Goal: Information Seeking & Learning: Learn about a topic

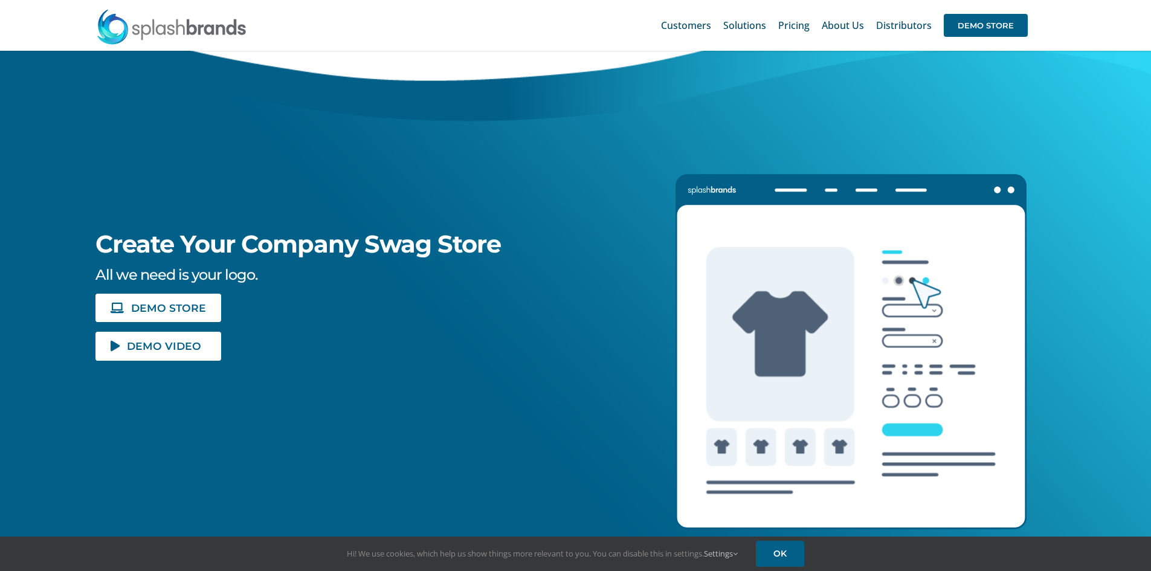
scroll to position [121, 0]
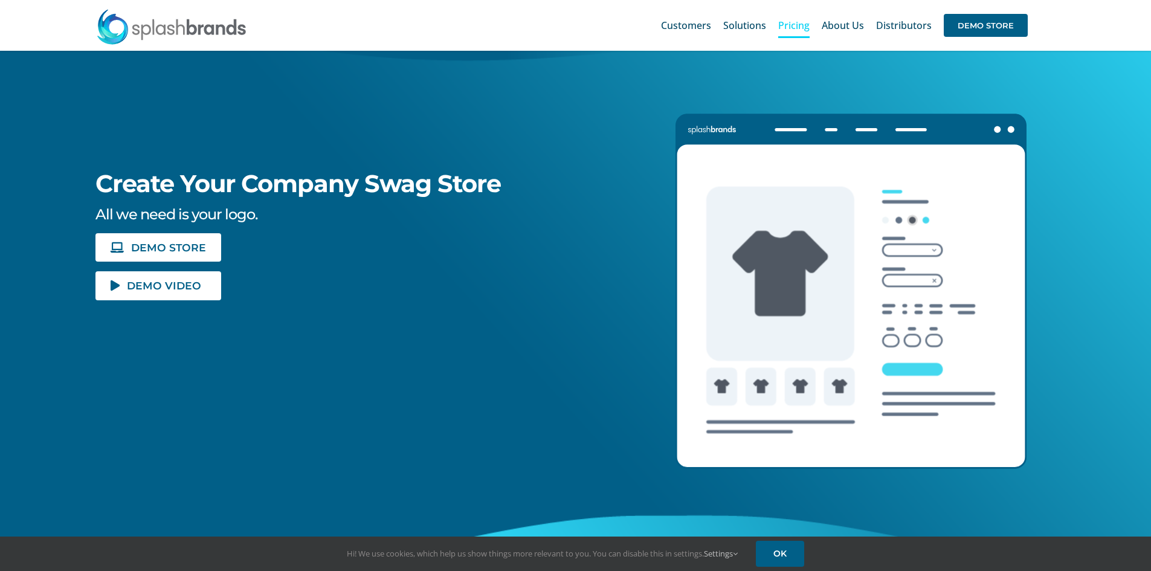
click at [790, 21] on span "Pricing" at bounding box center [793, 26] width 31 height 10
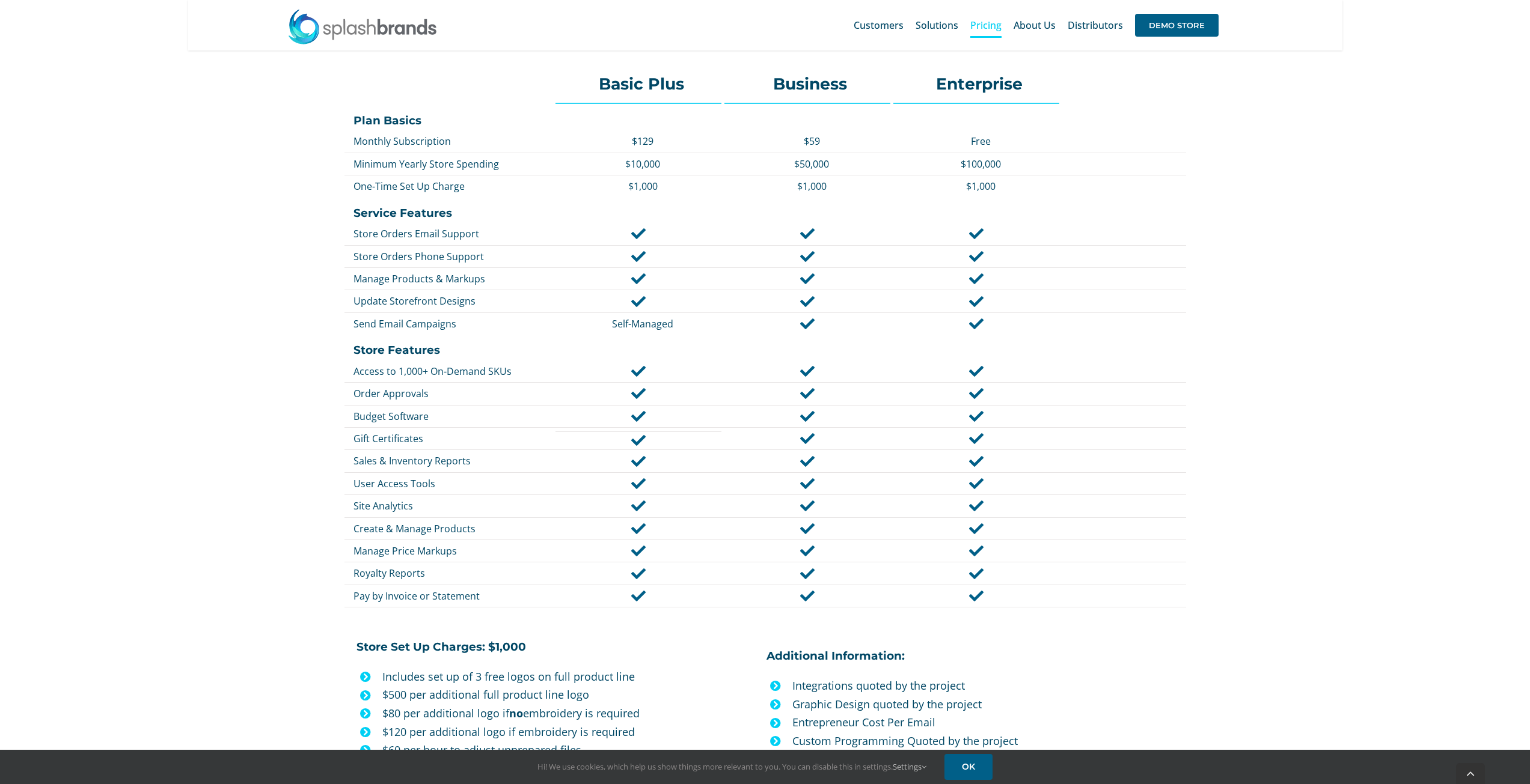
scroll to position [541, 0]
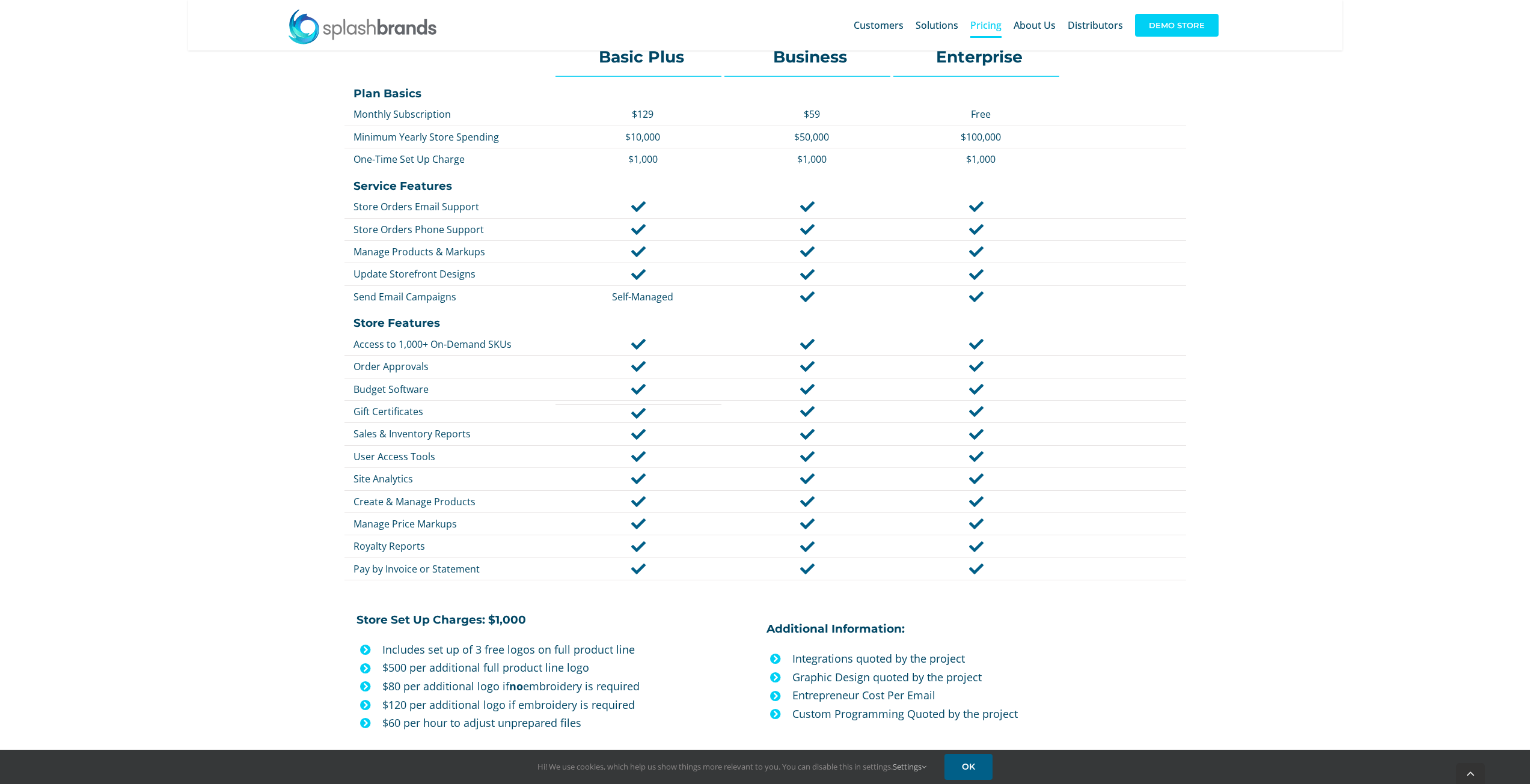
click at [1145, 28] on span "DEMO STORE" at bounding box center [1177, 25] width 84 height 23
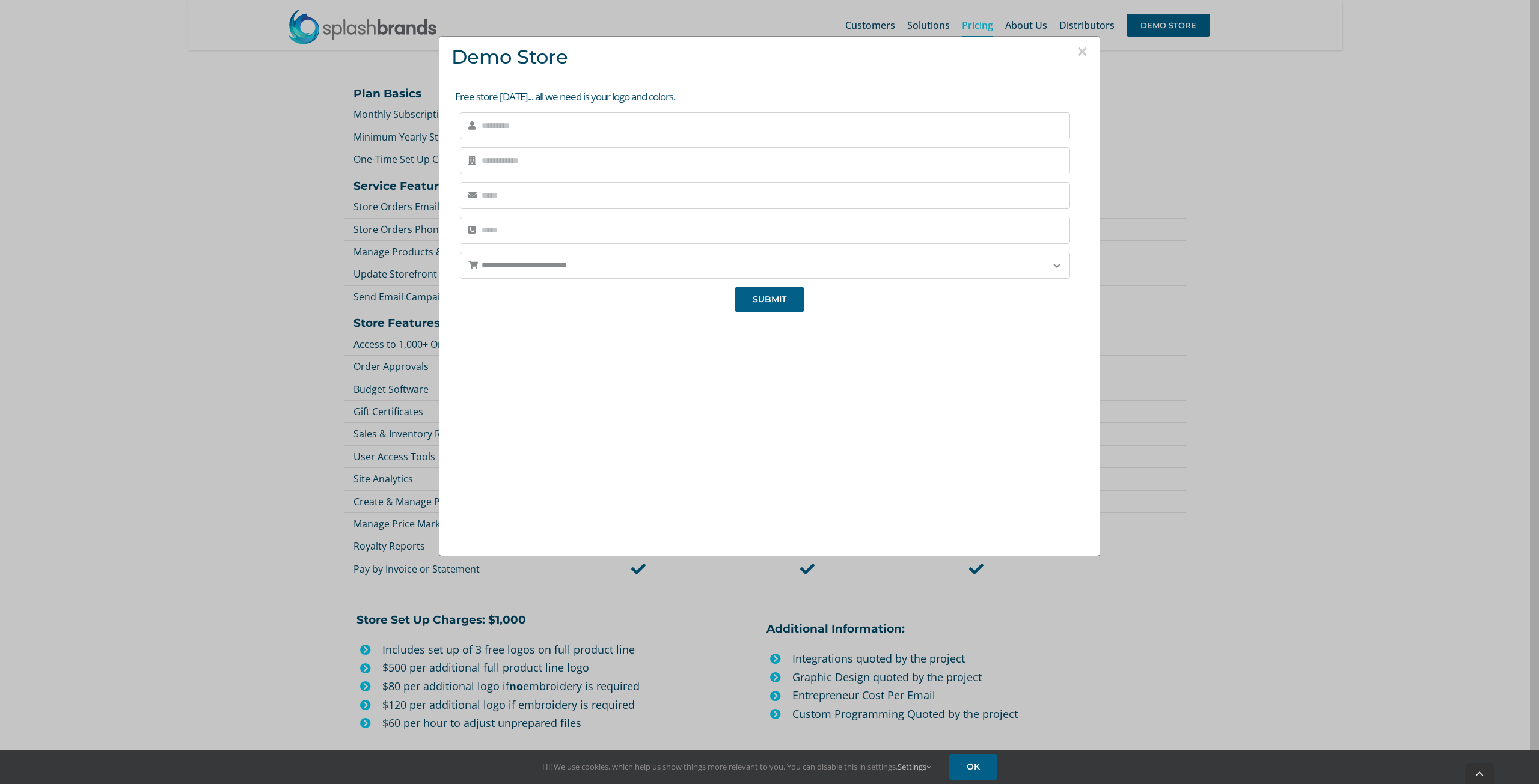
click at [1077, 53] on button "×" at bounding box center [1082, 52] width 11 height 18
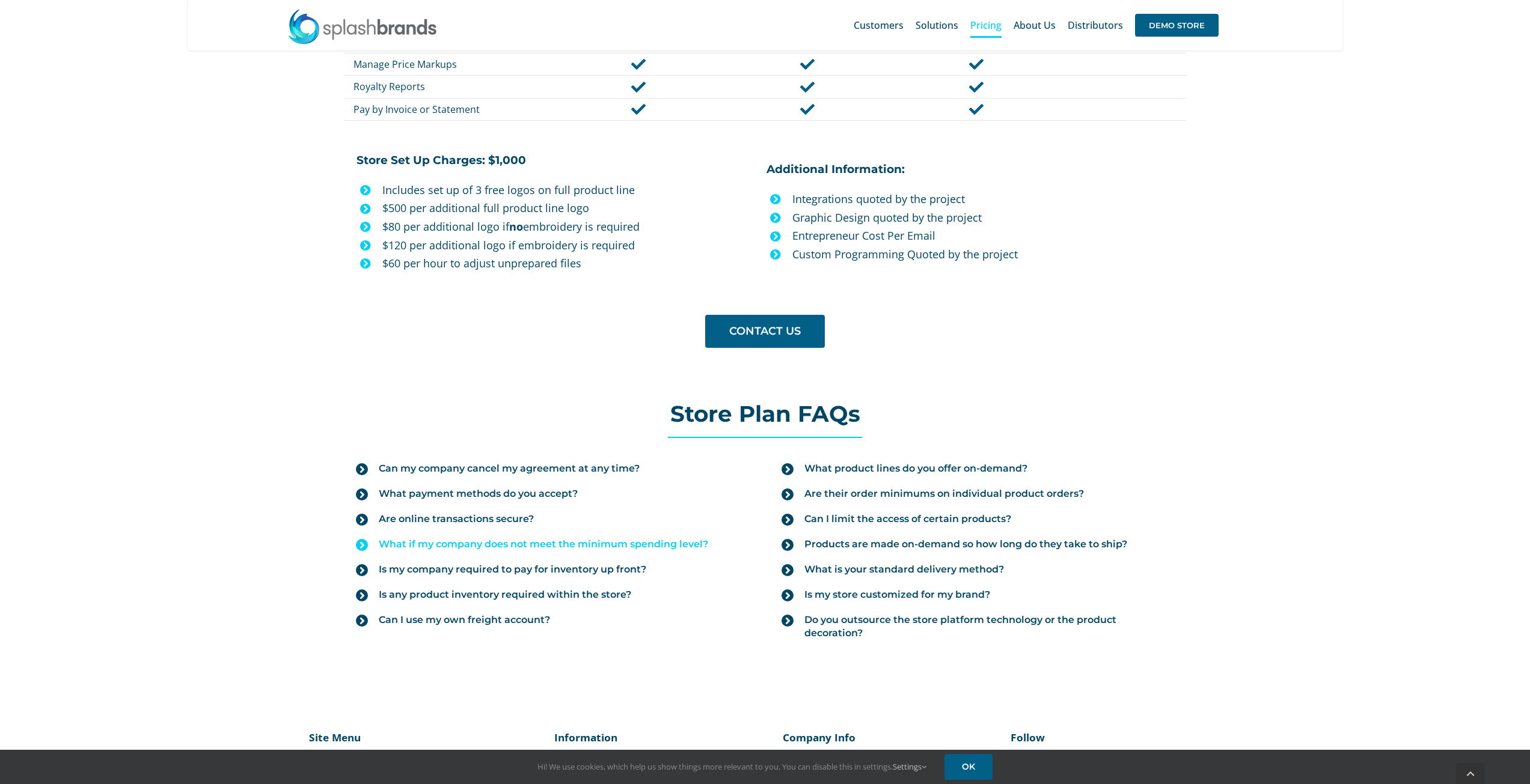
scroll to position [1022, 0]
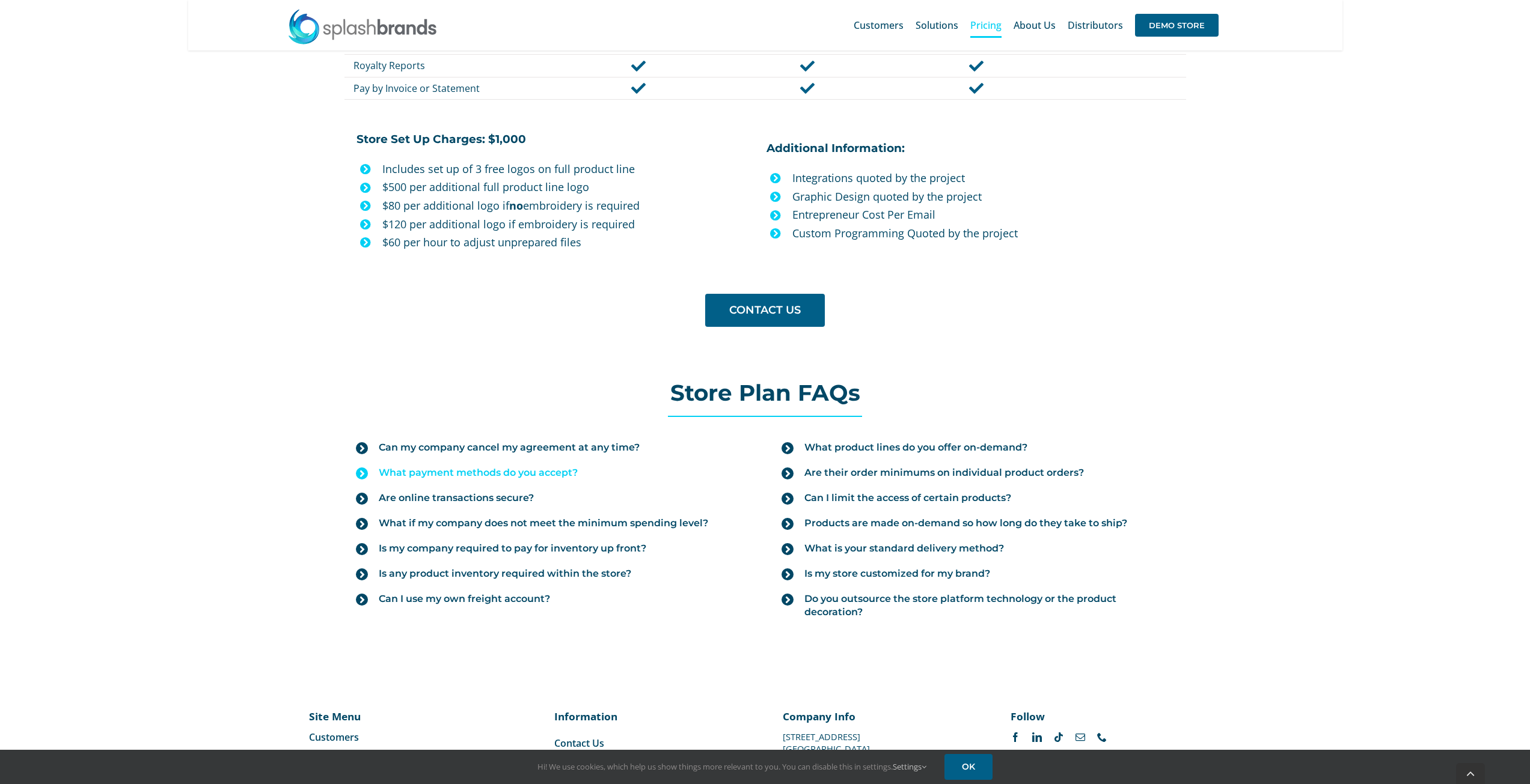
click at [365, 472] on icon at bounding box center [362, 474] width 12 height 12
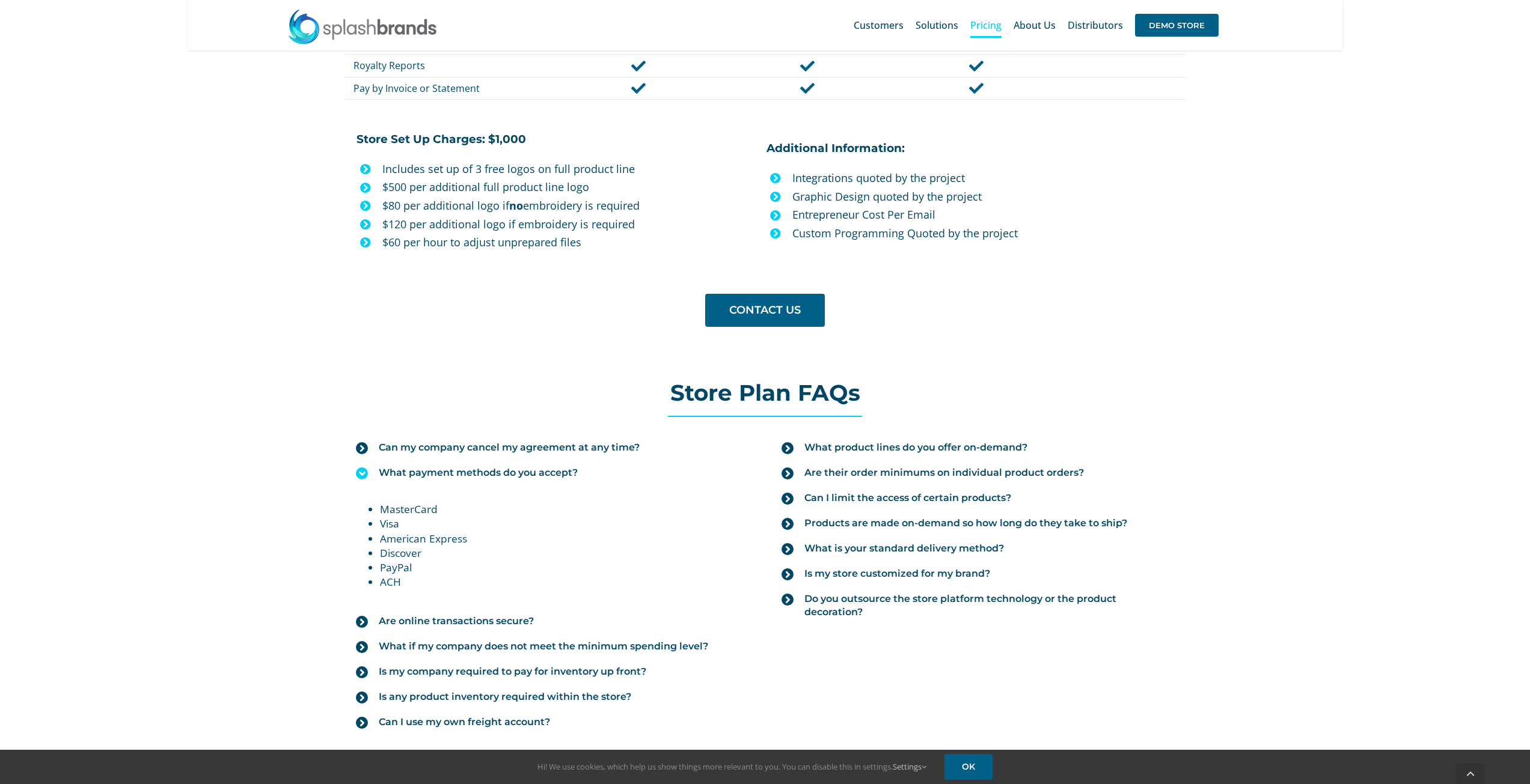
click at [365, 472] on icon at bounding box center [362, 474] width 12 height 12
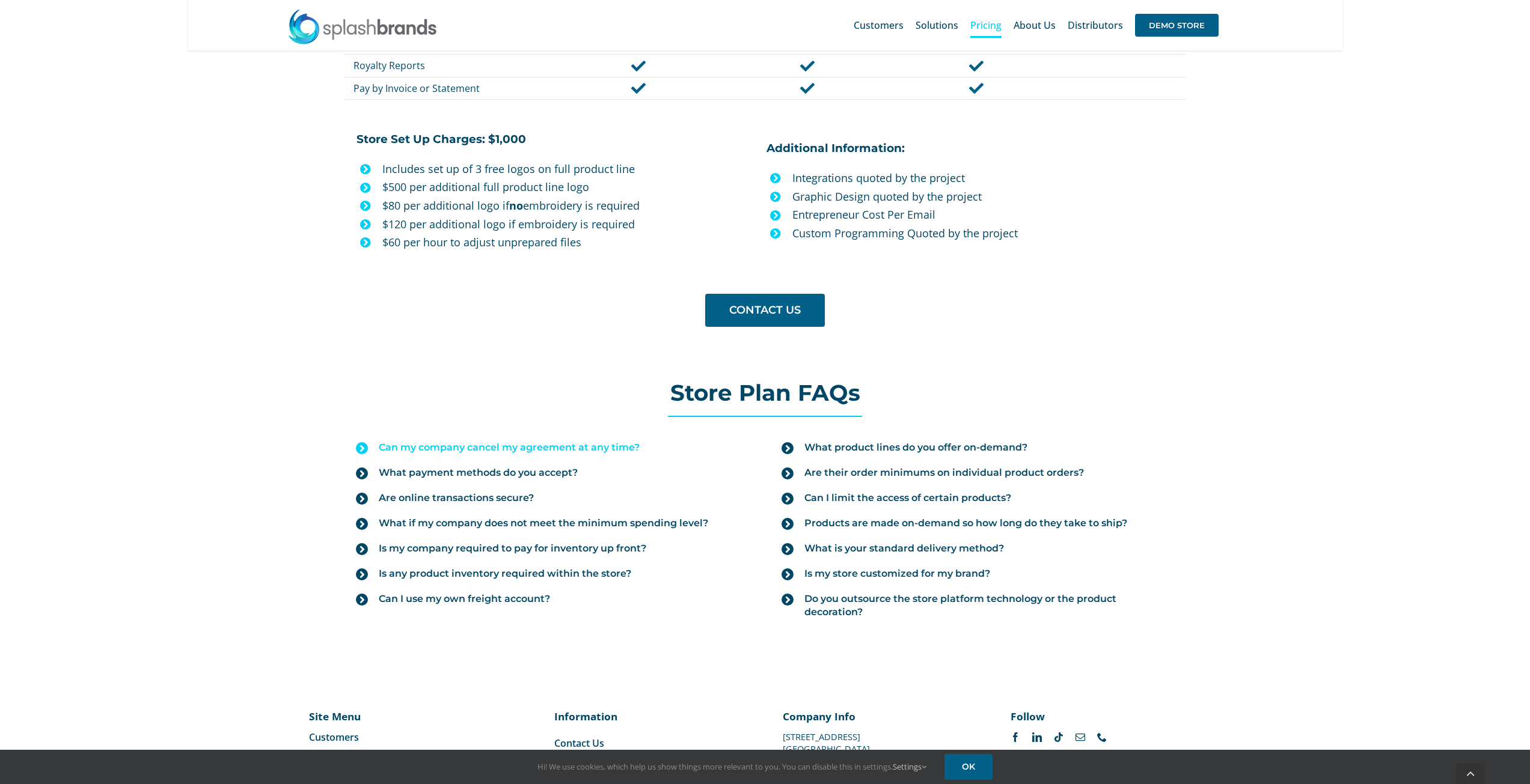
click at [363, 445] on icon at bounding box center [362, 449] width 12 height 12
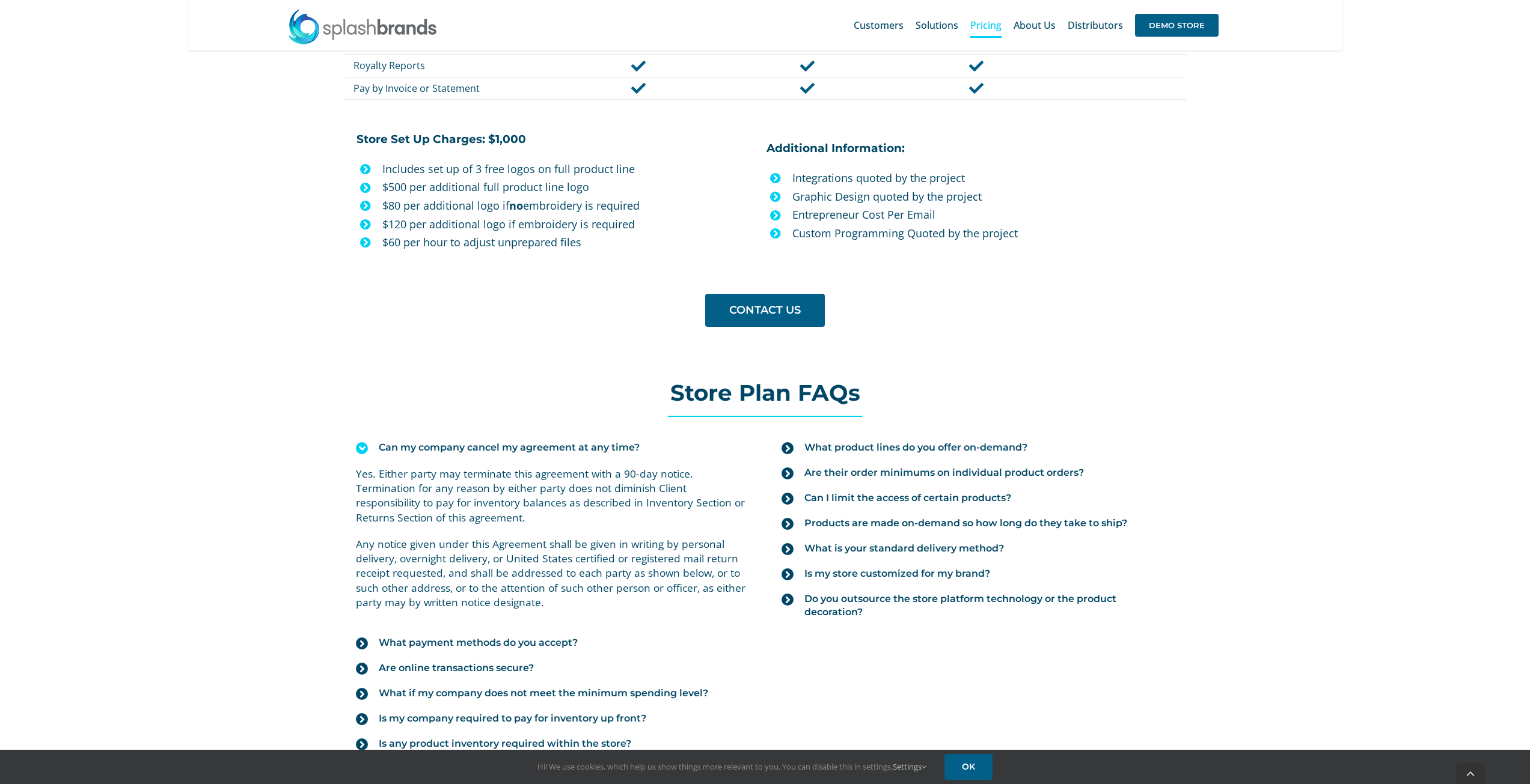
click at [360, 444] on icon at bounding box center [362, 449] width 12 height 12
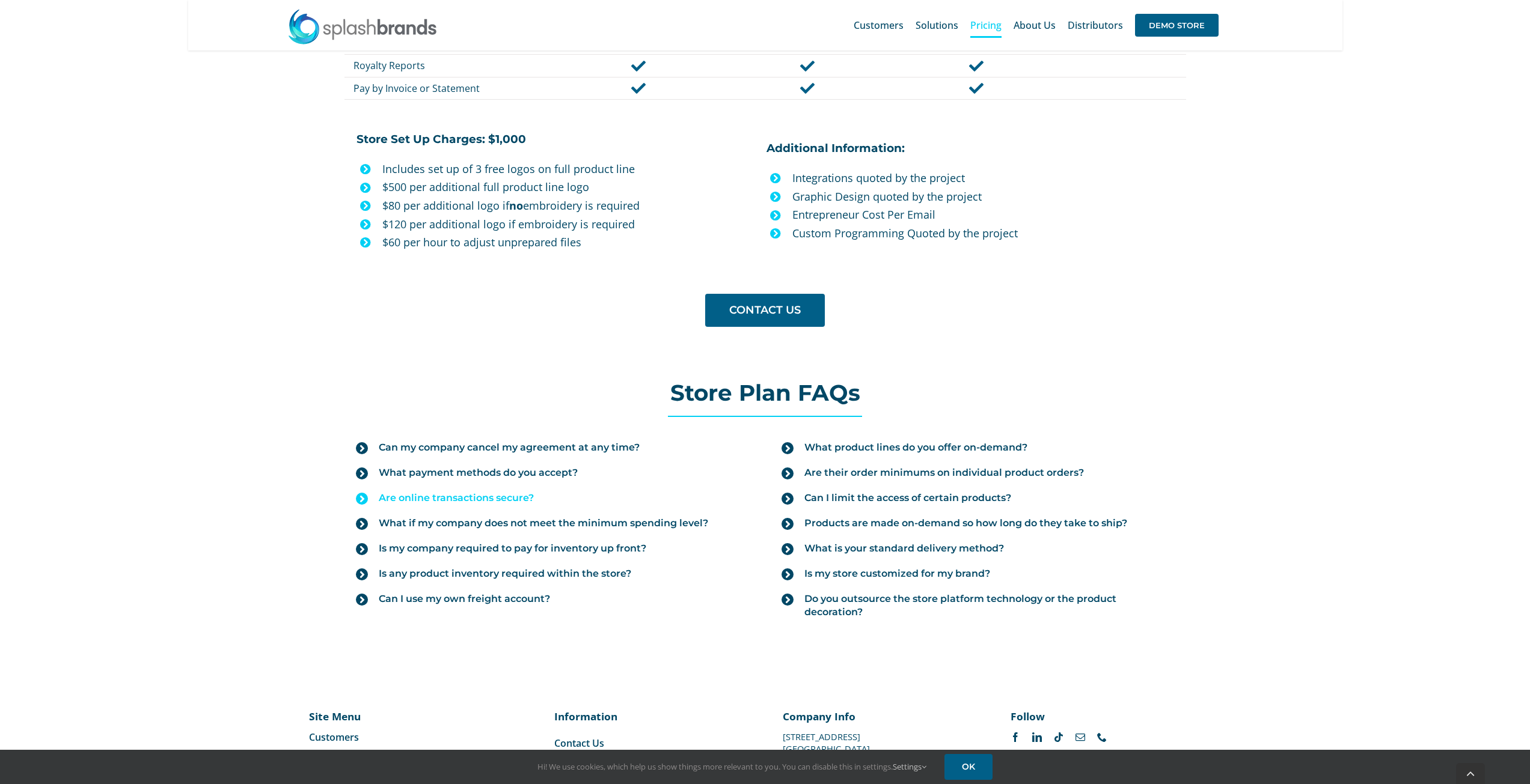
click at [363, 495] on icon at bounding box center [362, 498] width 12 height 12
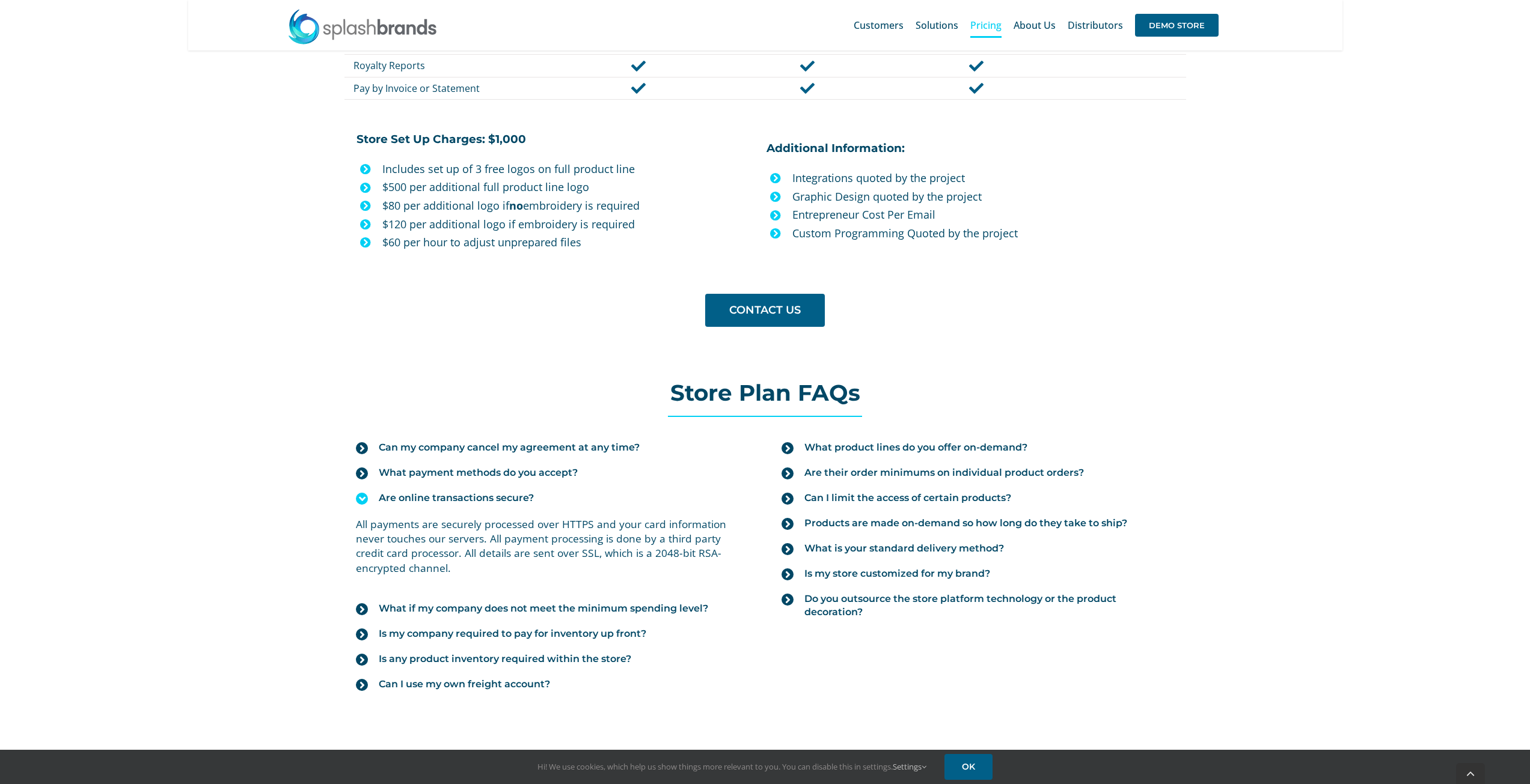
click at [359, 494] on icon at bounding box center [362, 498] width 12 height 12
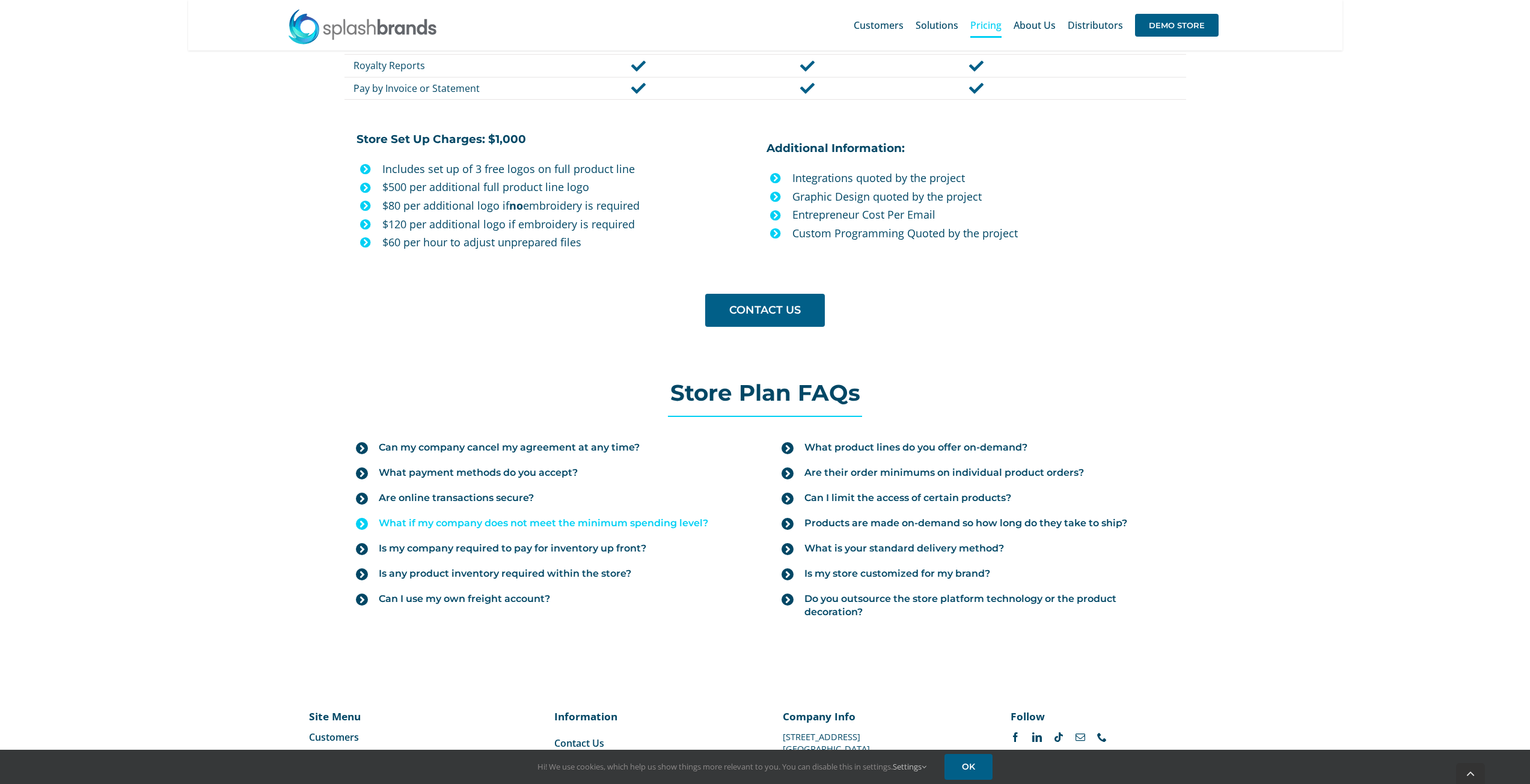
click at [360, 523] on icon at bounding box center [362, 524] width 12 height 12
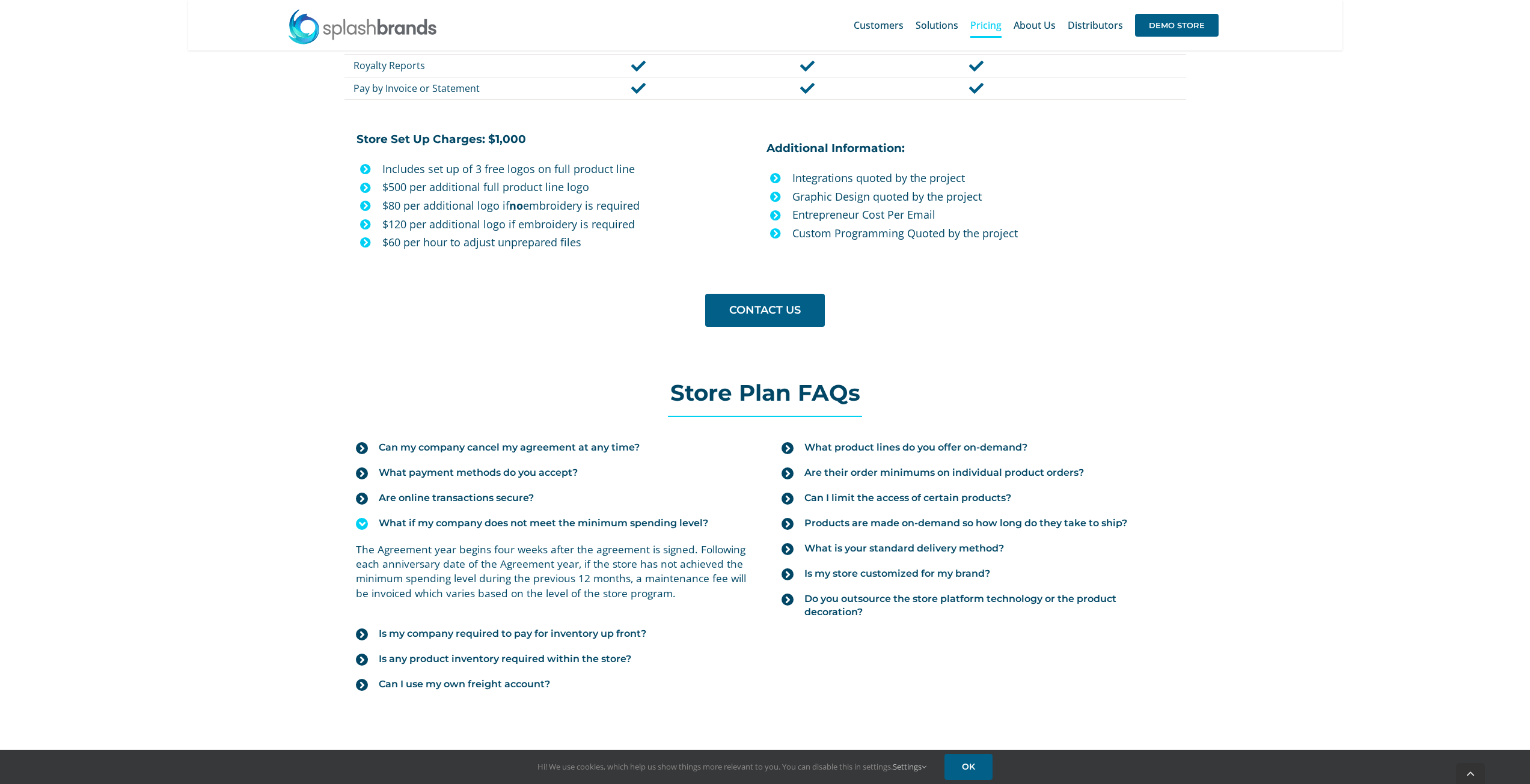
click at [358, 529] on icon at bounding box center [362, 524] width 12 height 12
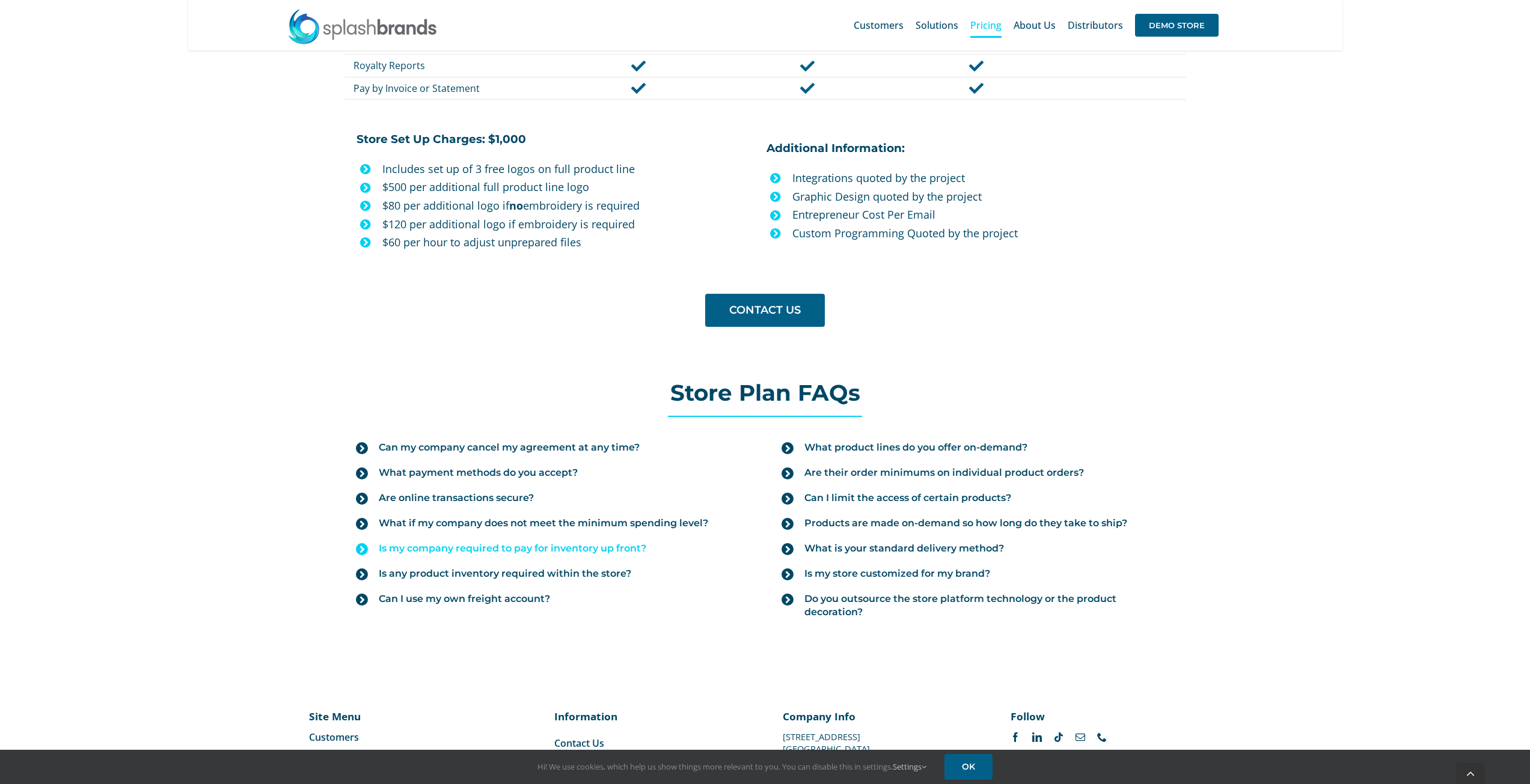
click at [366, 549] on icon at bounding box center [362, 549] width 12 height 12
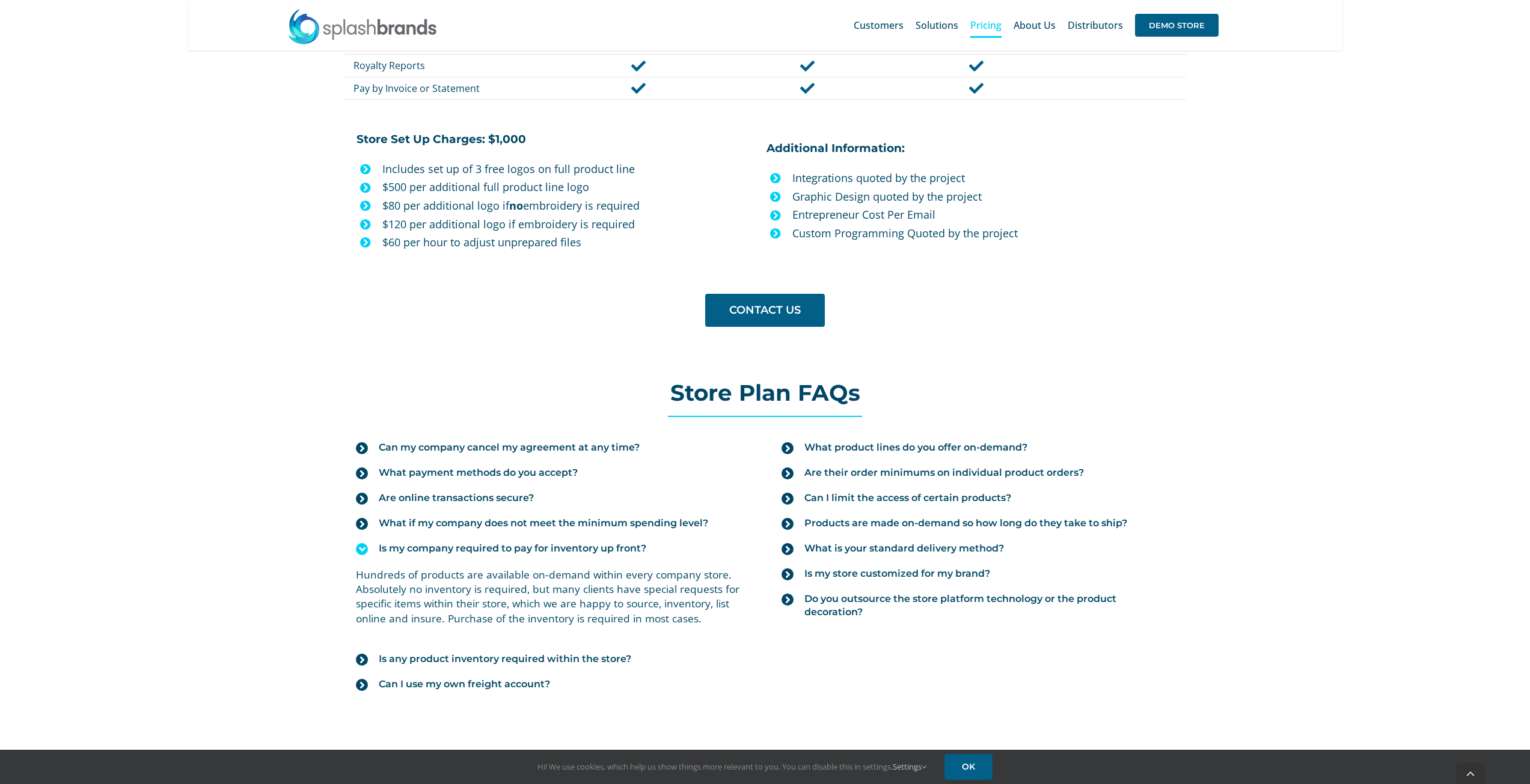
click at [369, 544] on link "Is my company required to pay for inventory up front?" at bounding box center [552, 548] width 392 height 25
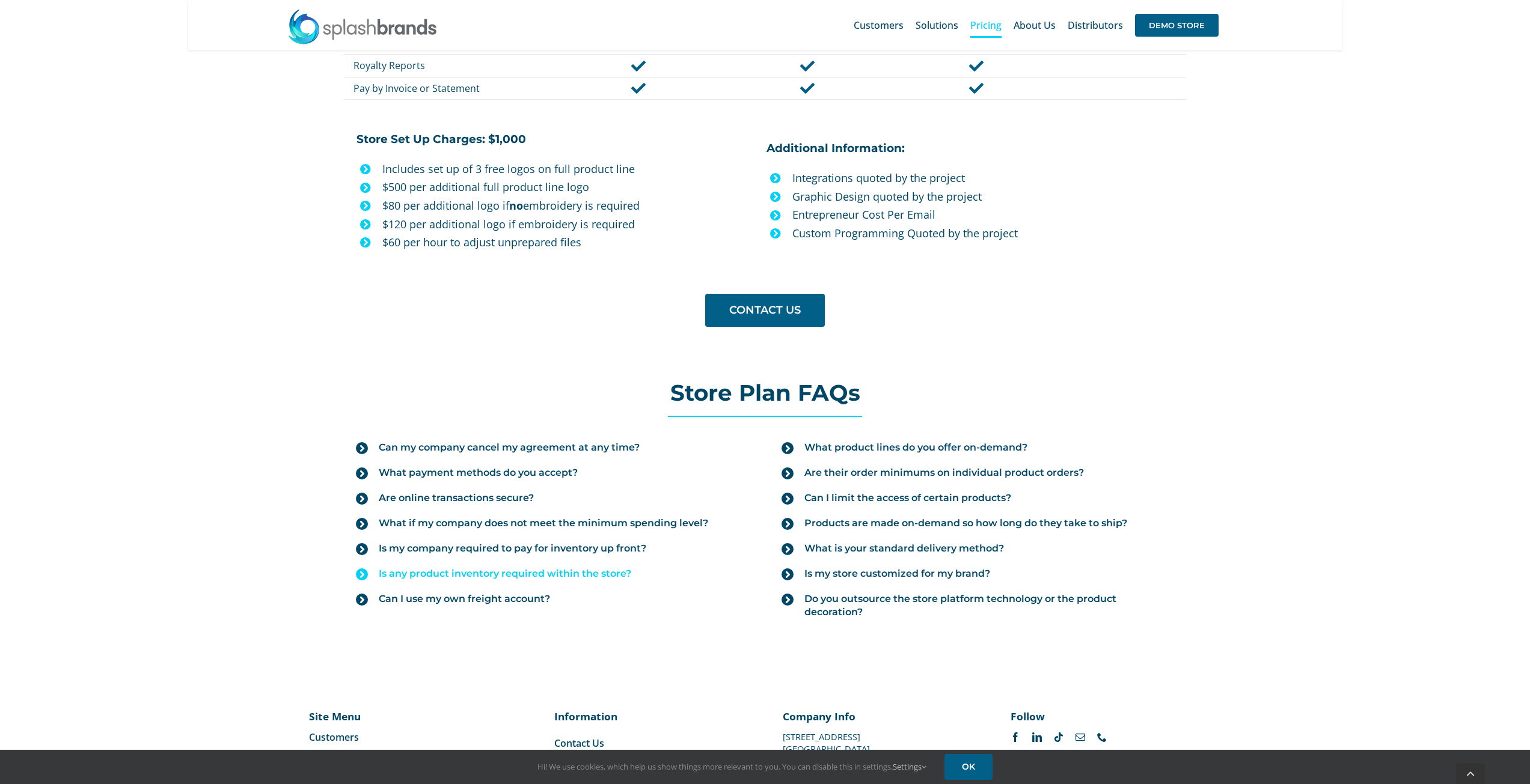
click at [360, 567] on icon at bounding box center [362, 574] width 12 height 12
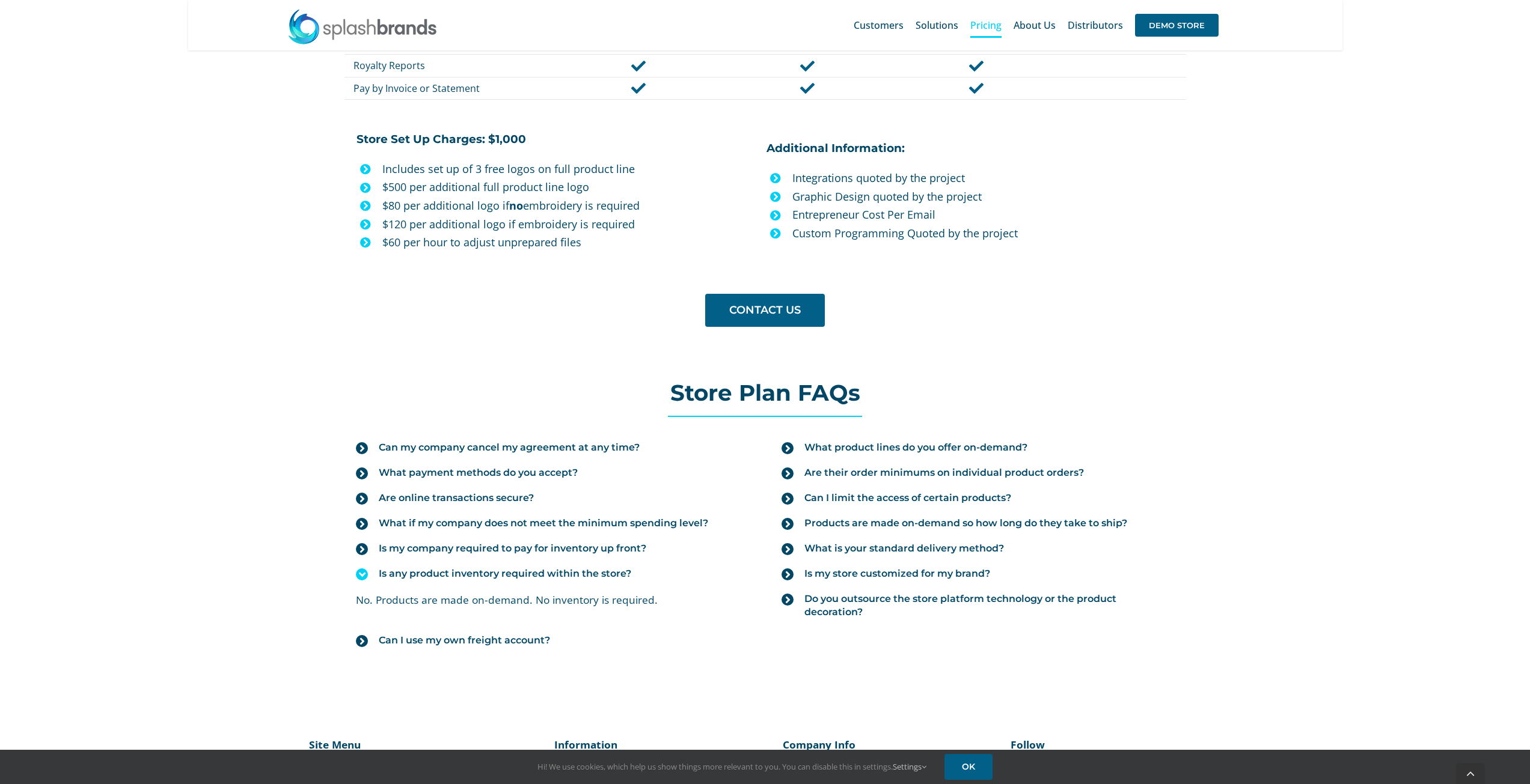
click at [360, 567] on icon at bounding box center [362, 574] width 12 height 12
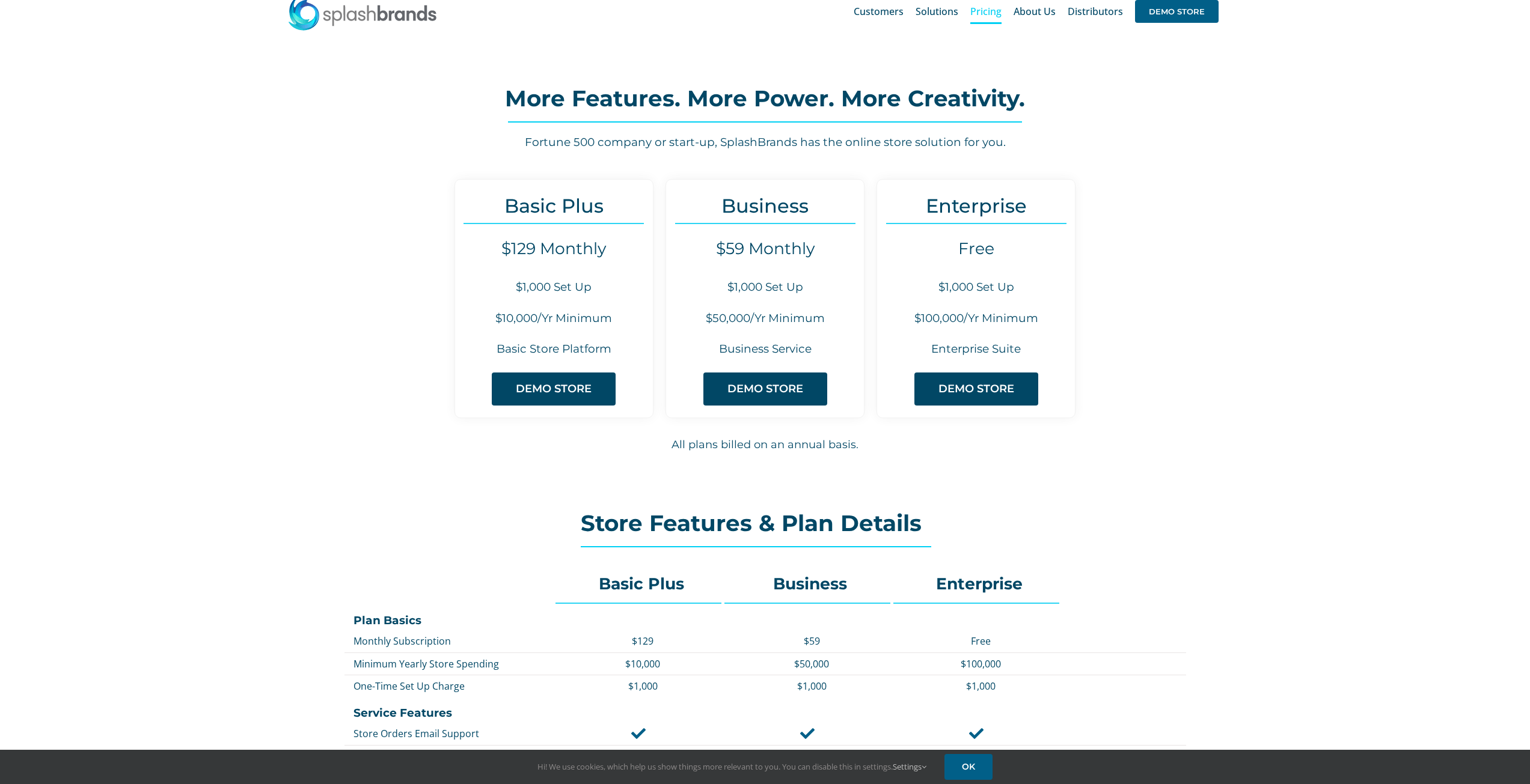
scroll to position [0, 0]
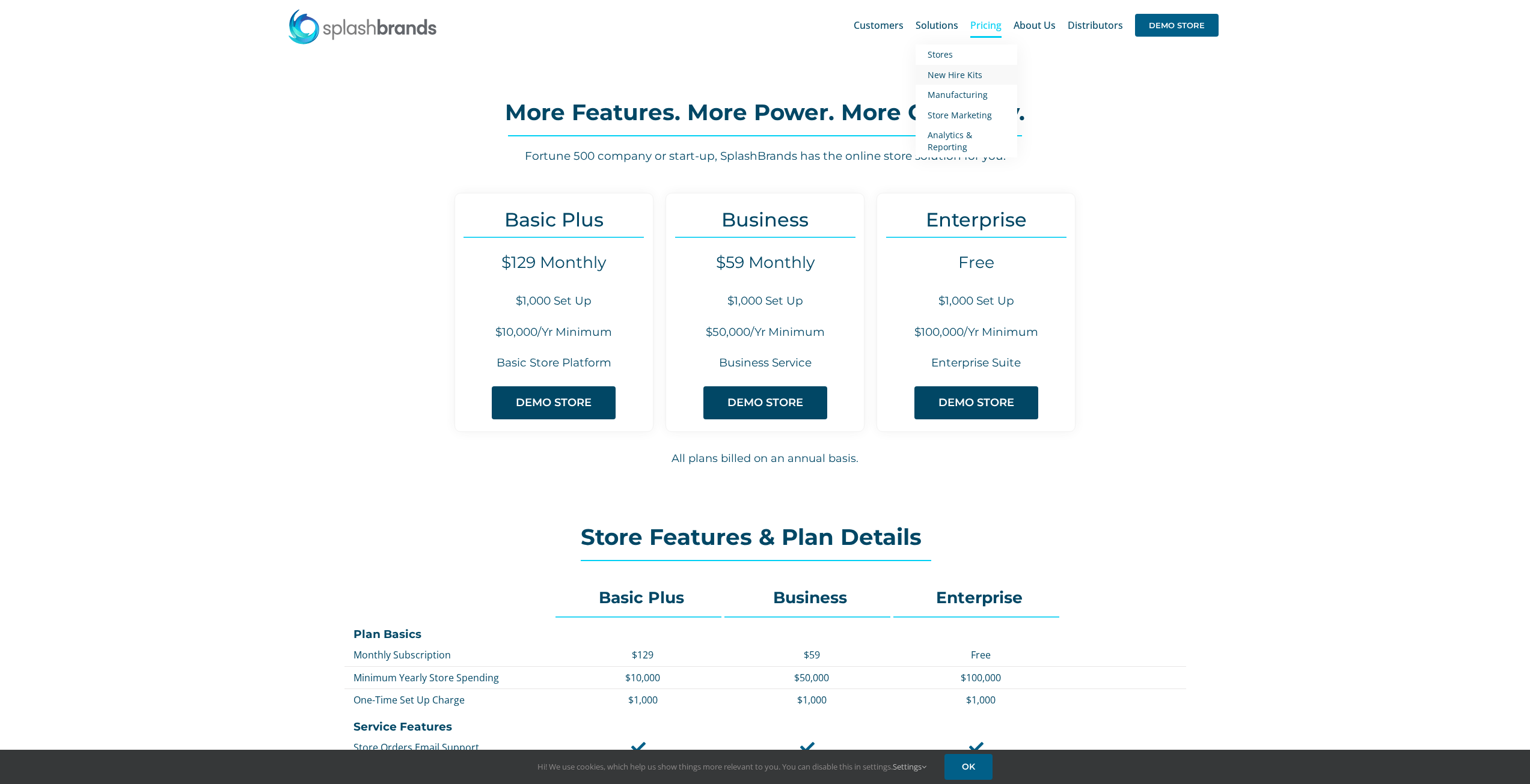
click at [947, 74] on span "New Hire Kits" at bounding box center [955, 74] width 55 height 11
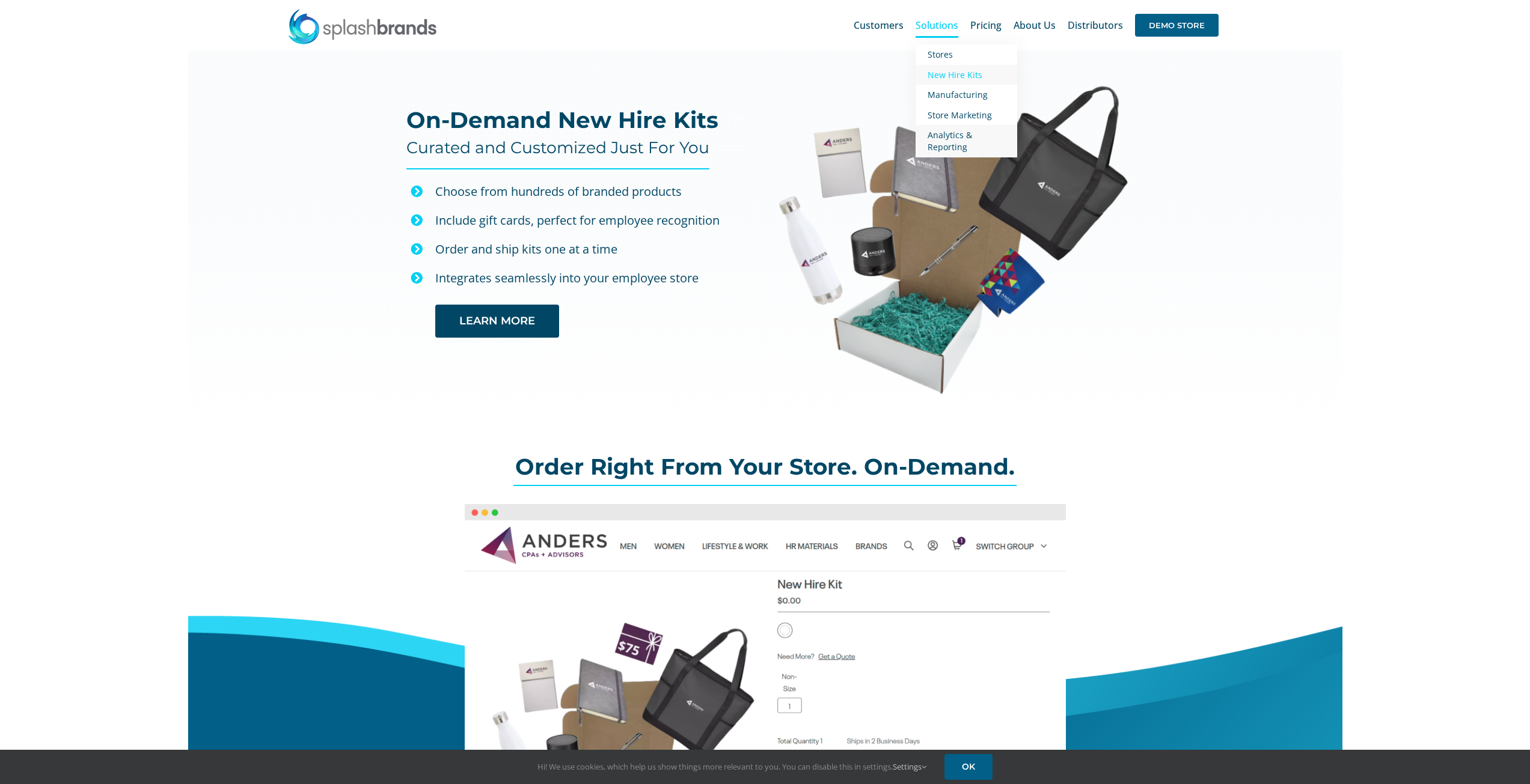
click at [958, 134] on span "Analytics & Reporting" at bounding box center [950, 141] width 45 height 24
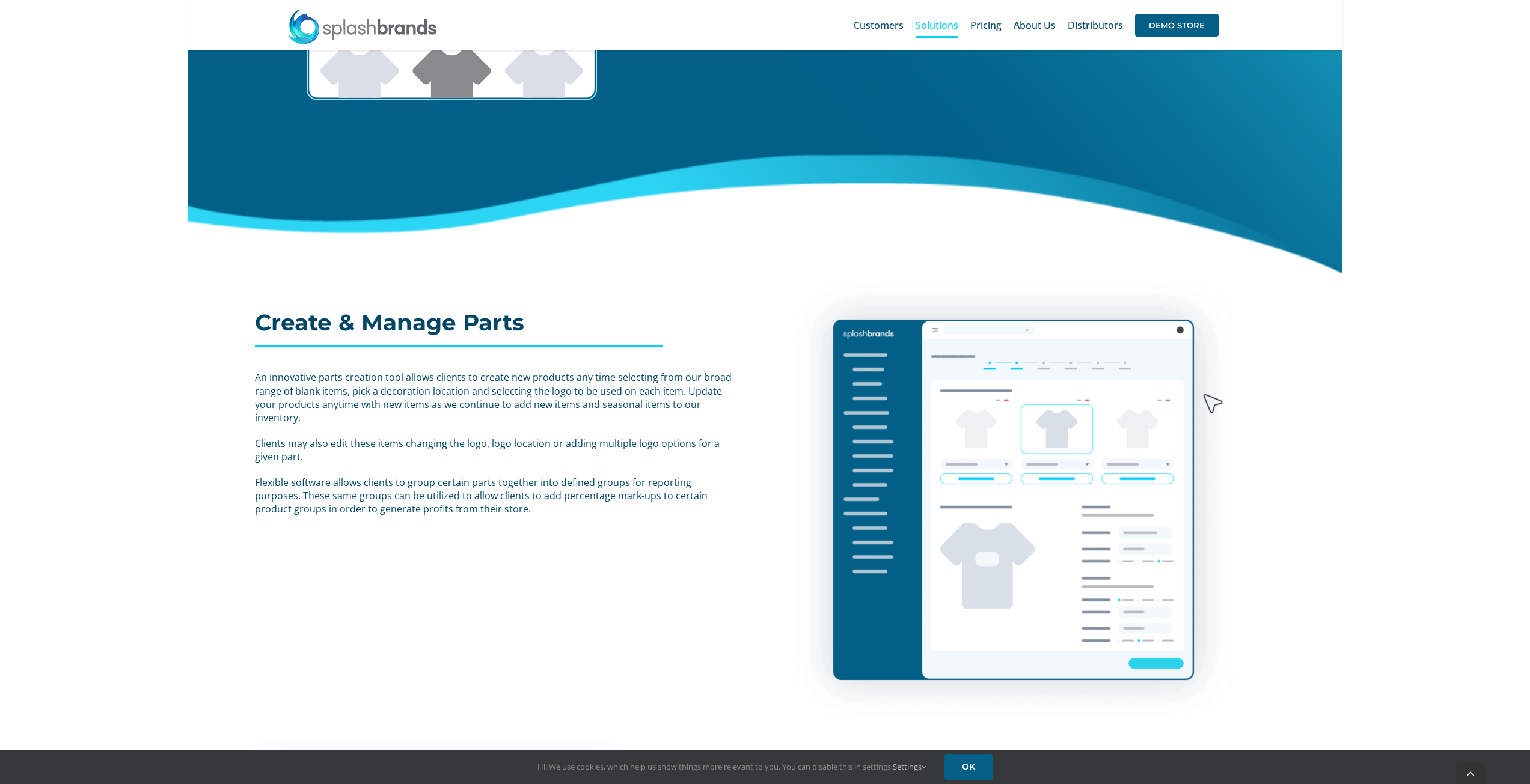
scroll to position [2164, 0]
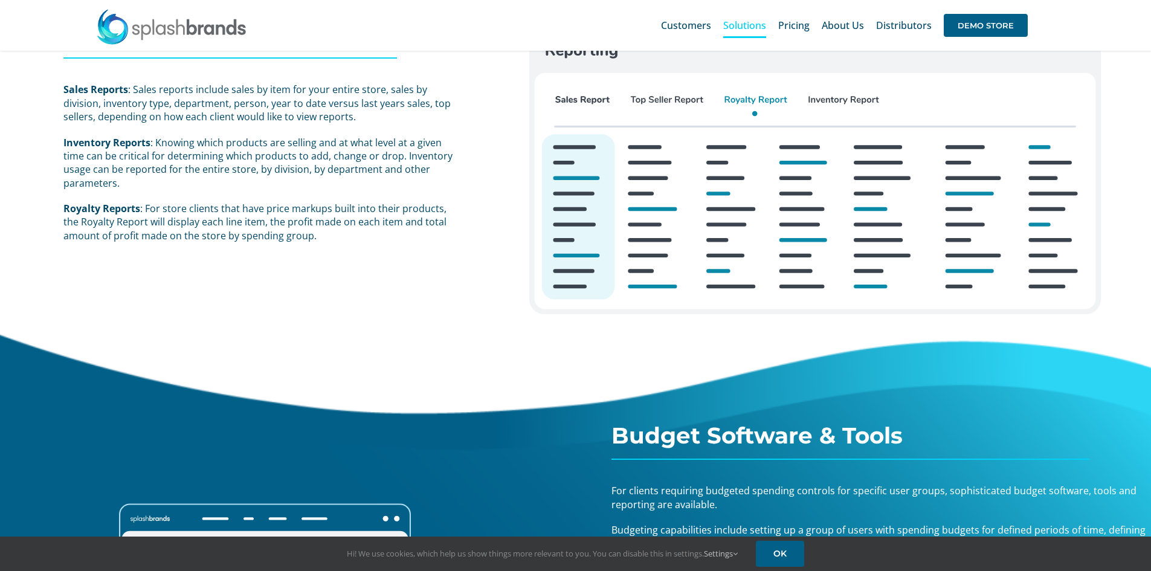
scroll to position [1450, 0]
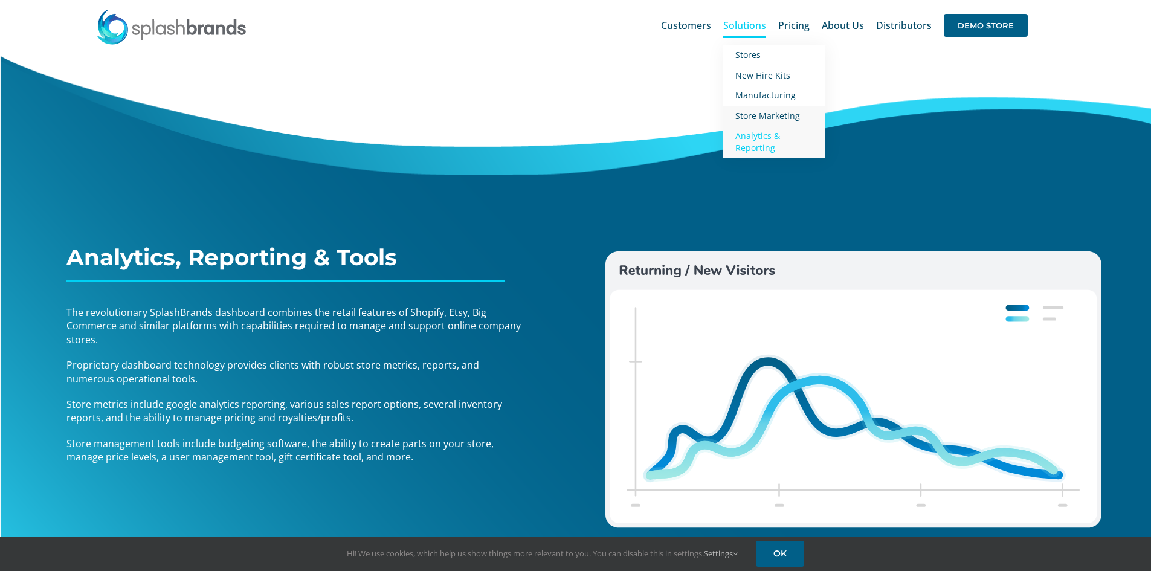
click at [762, 117] on span "Store Marketing" at bounding box center [767, 115] width 65 height 11
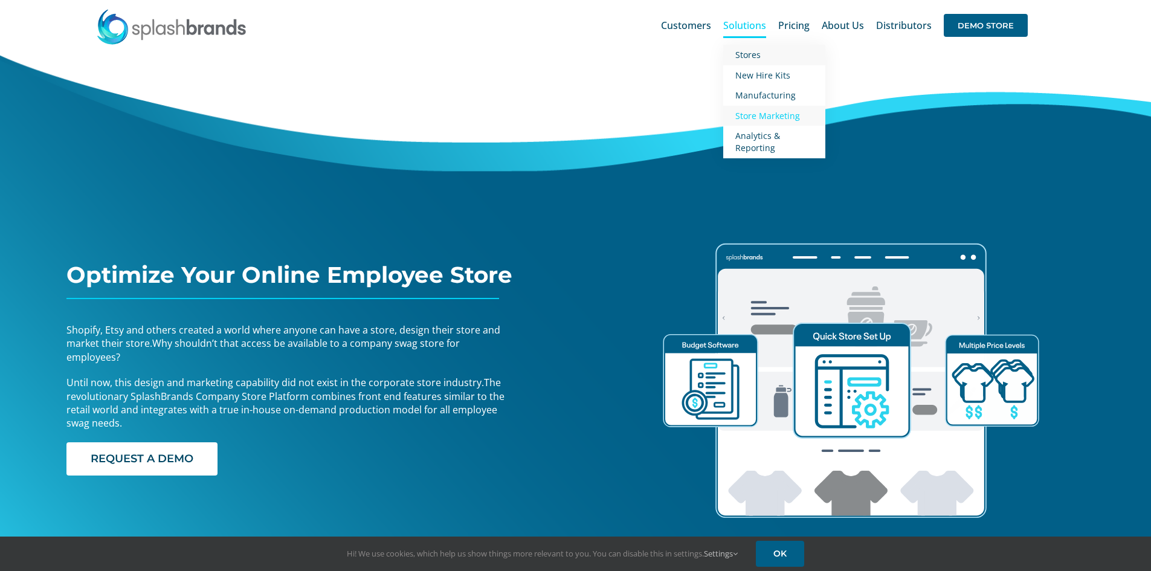
click at [765, 55] on link "Stores" at bounding box center [774, 55] width 102 height 21
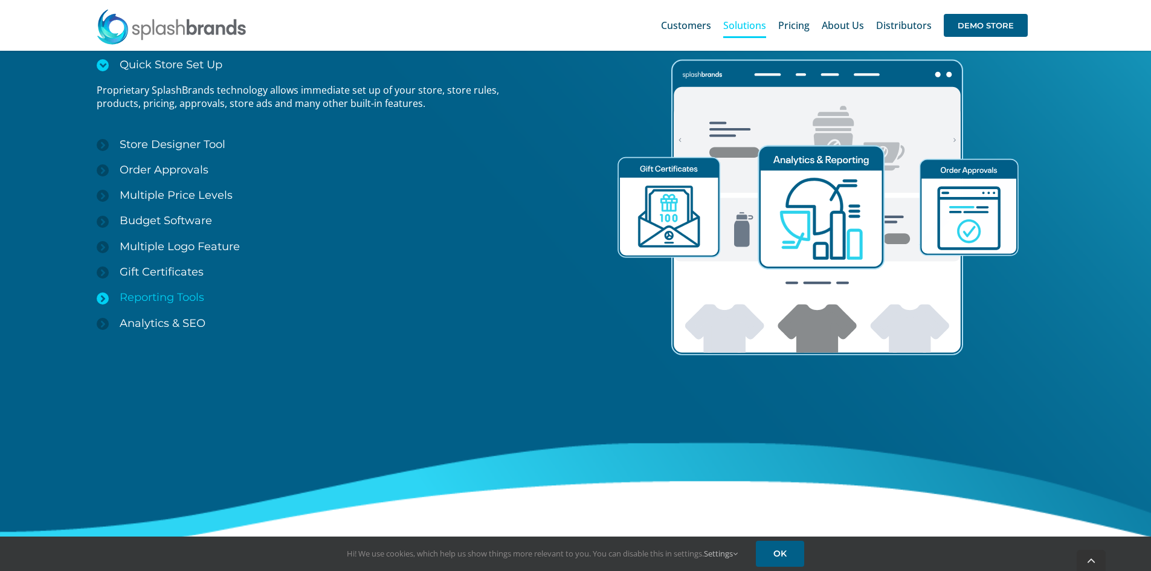
scroll to position [1682, 0]
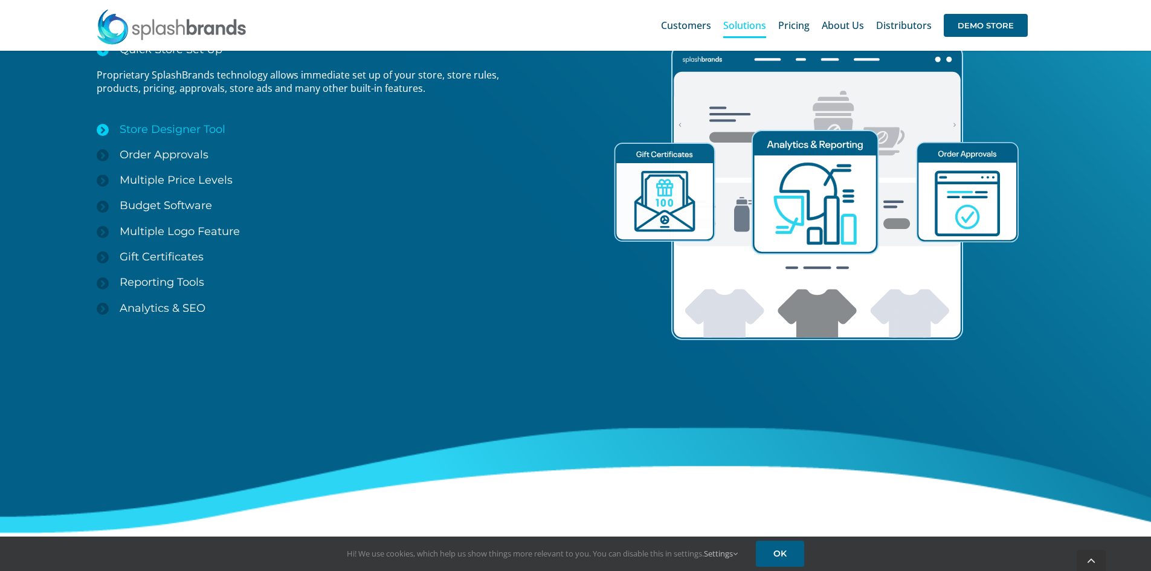
click at [108, 128] on icon at bounding box center [103, 130] width 12 height 12
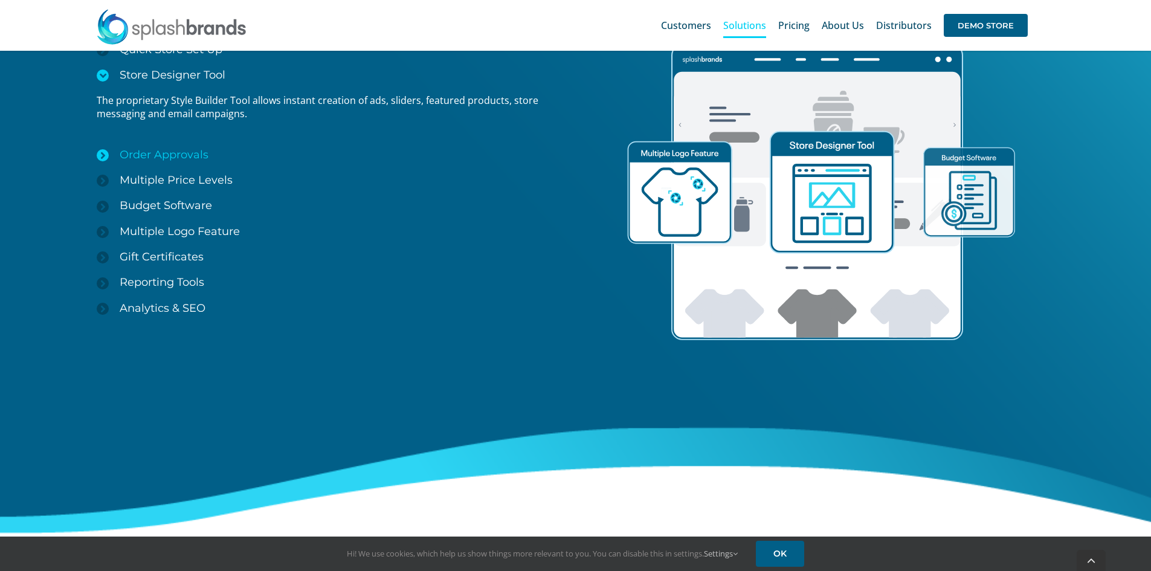
click at [105, 156] on icon at bounding box center [103, 155] width 12 height 12
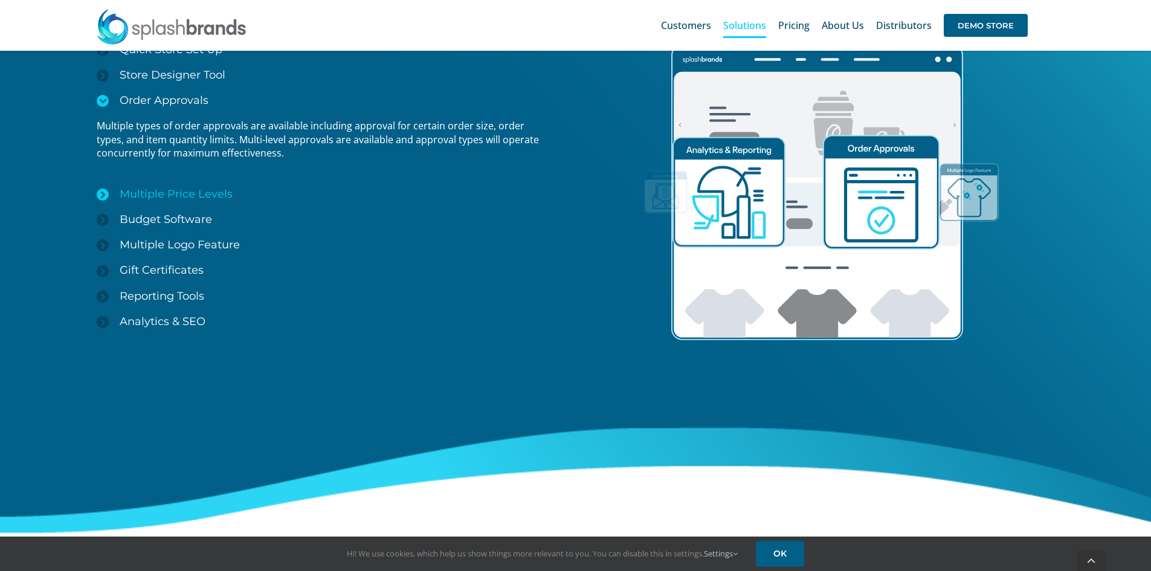
click at [104, 190] on icon at bounding box center [103, 194] width 12 height 12
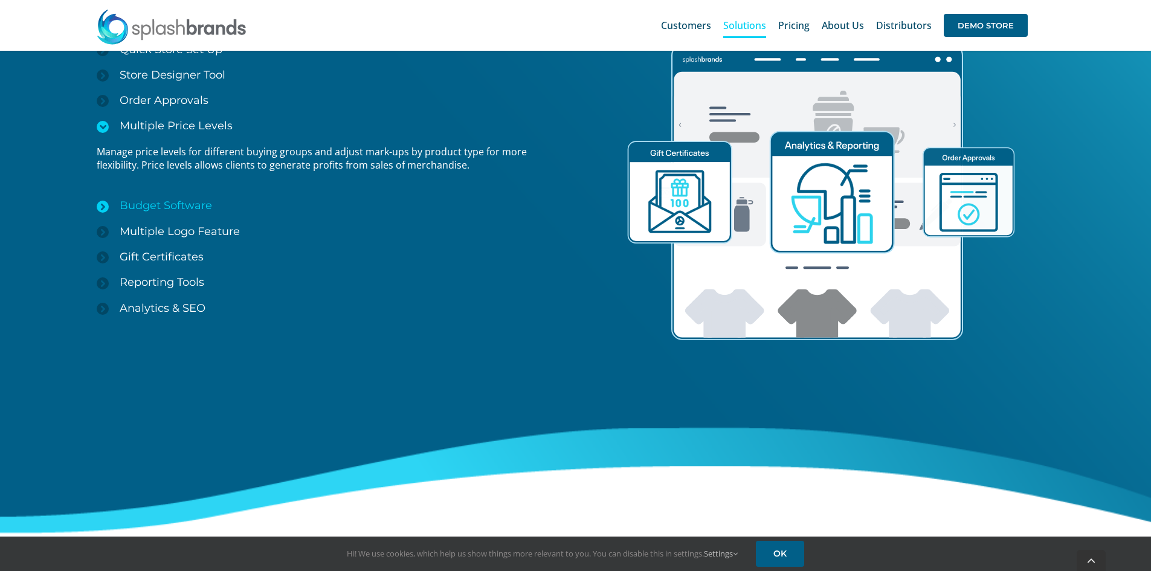
click at [103, 207] on icon at bounding box center [103, 207] width 12 height 12
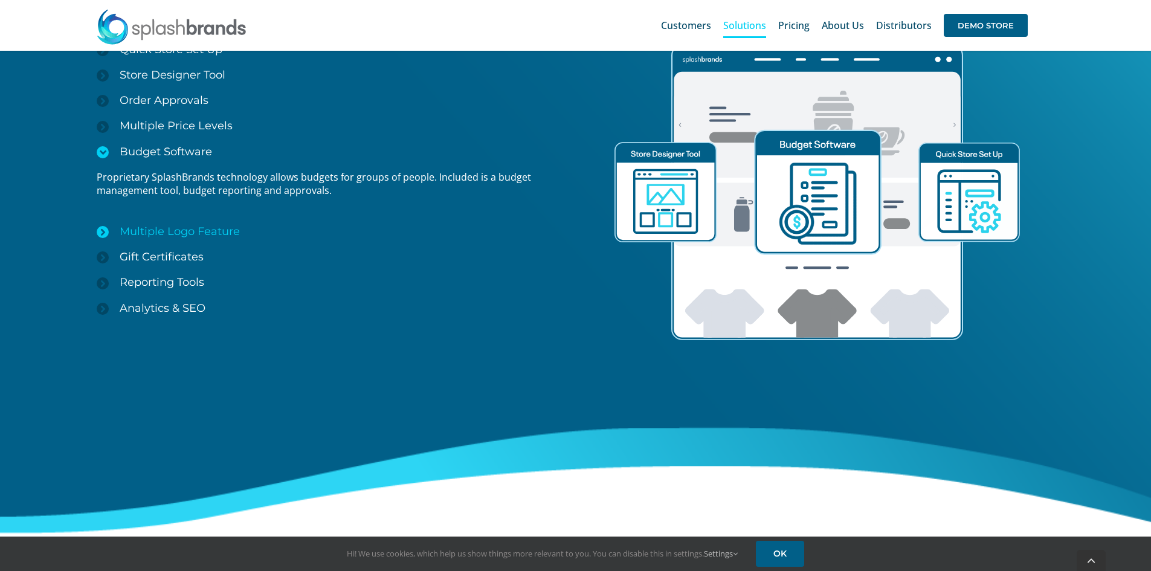
click at [99, 228] on icon at bounding box center [103, 232] width 12 height 12
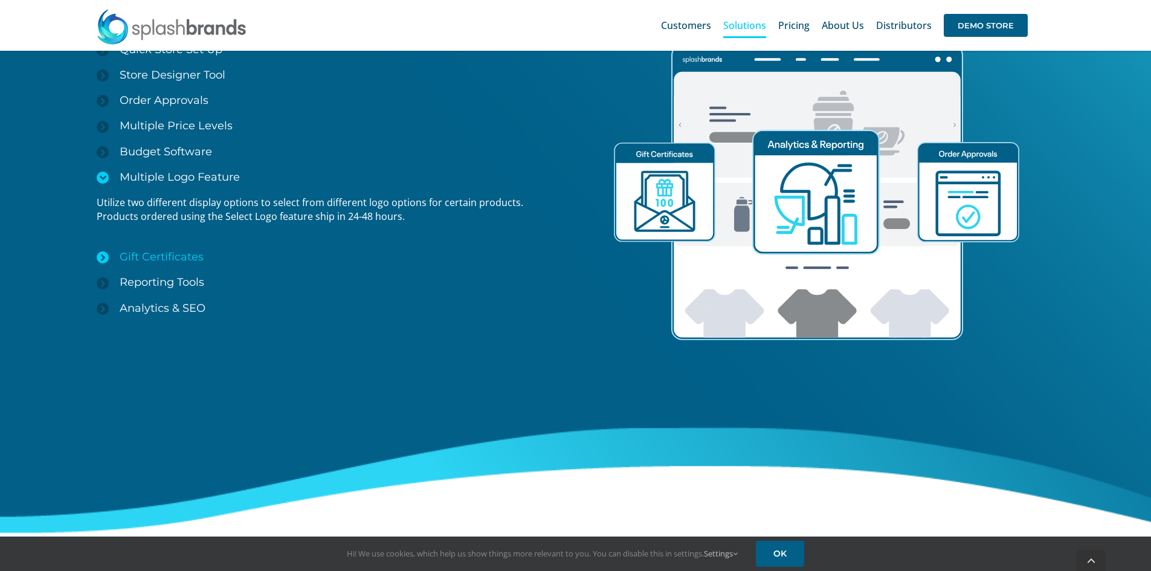
click at [97, 259] on icon at bounding box center [103, 257] width 12 height 12
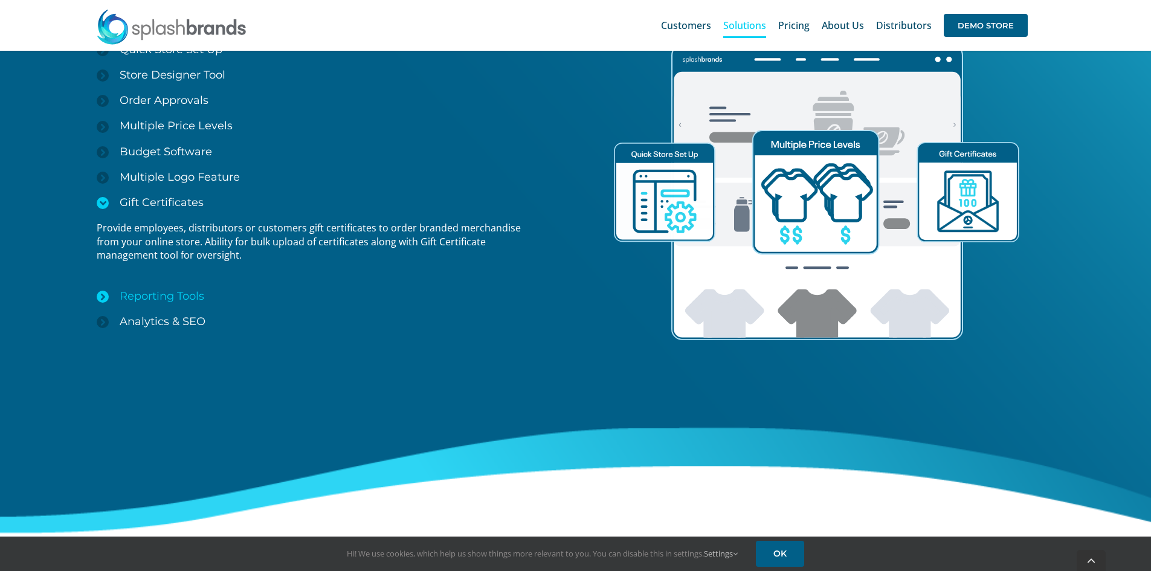
click at [103, 297] on icon at bounding box center [103, 297] width 12 height 12
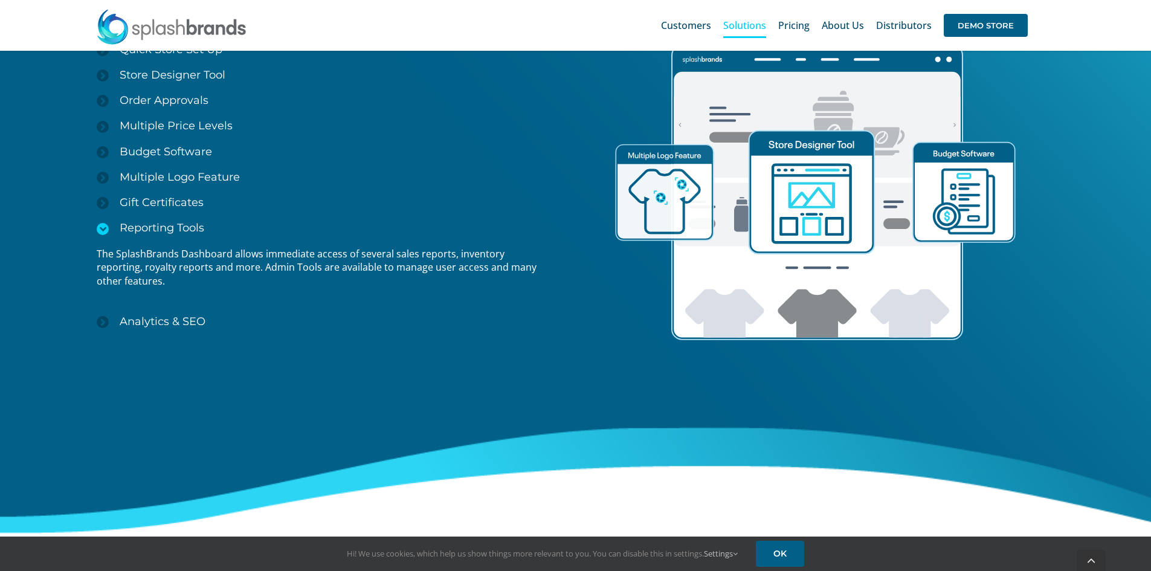
click at [101, 228] on icon at bounding box center [103, 229] width 12 height 12
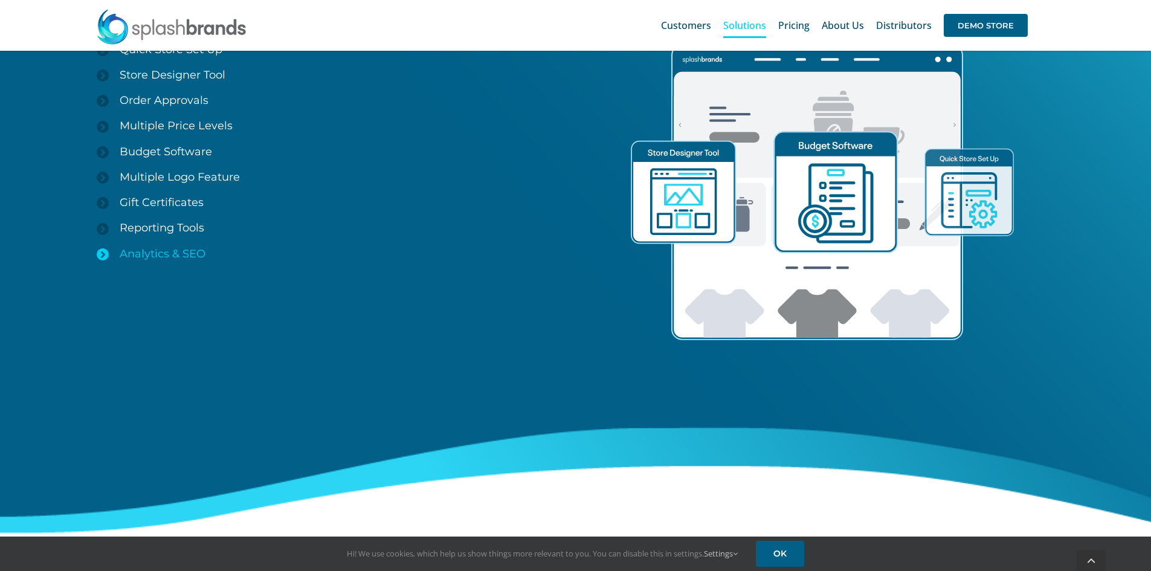
click at [106, 249] on icon at bounding box center [103, 254] width 12 height 12
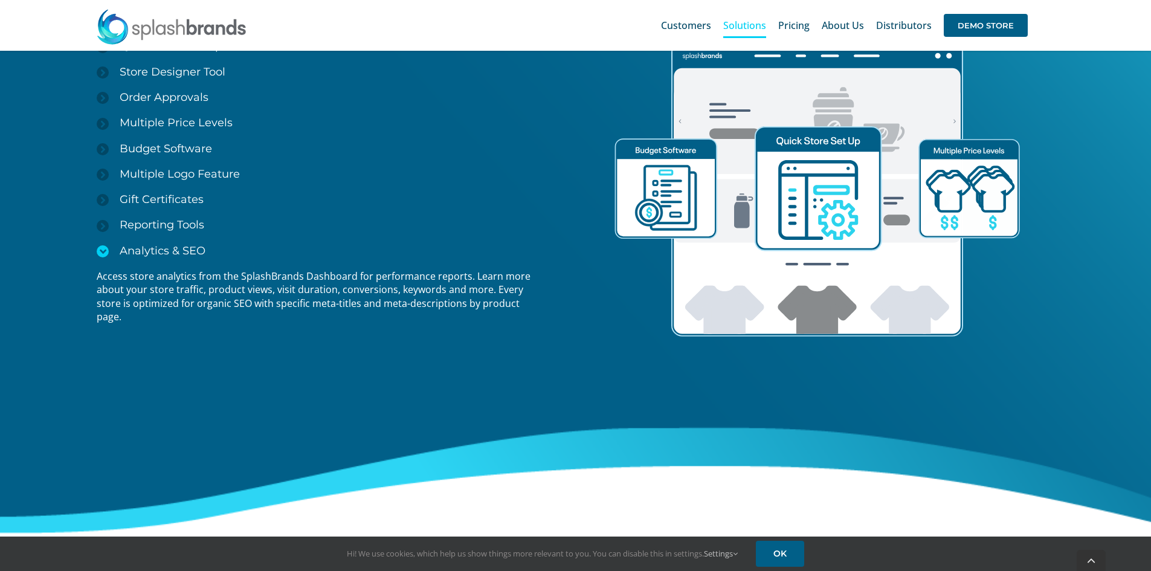
click at [106, 252] on icon at bounding box center [103, 251] width 12 height 12
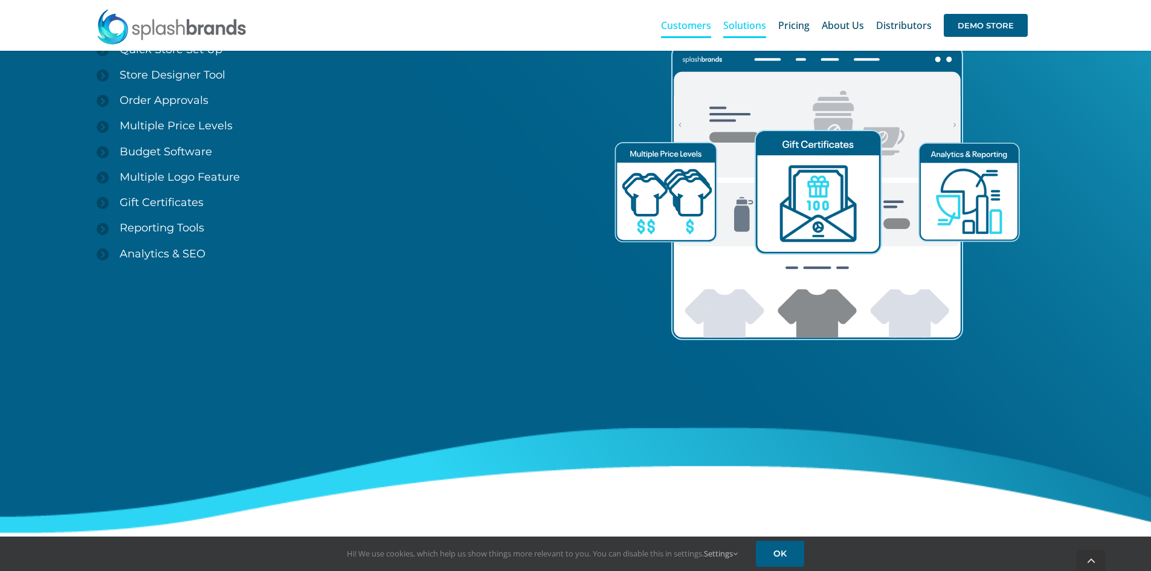
click at [700, 24] on span "Customers" at bounding box center [686, 26] width 50 height 10
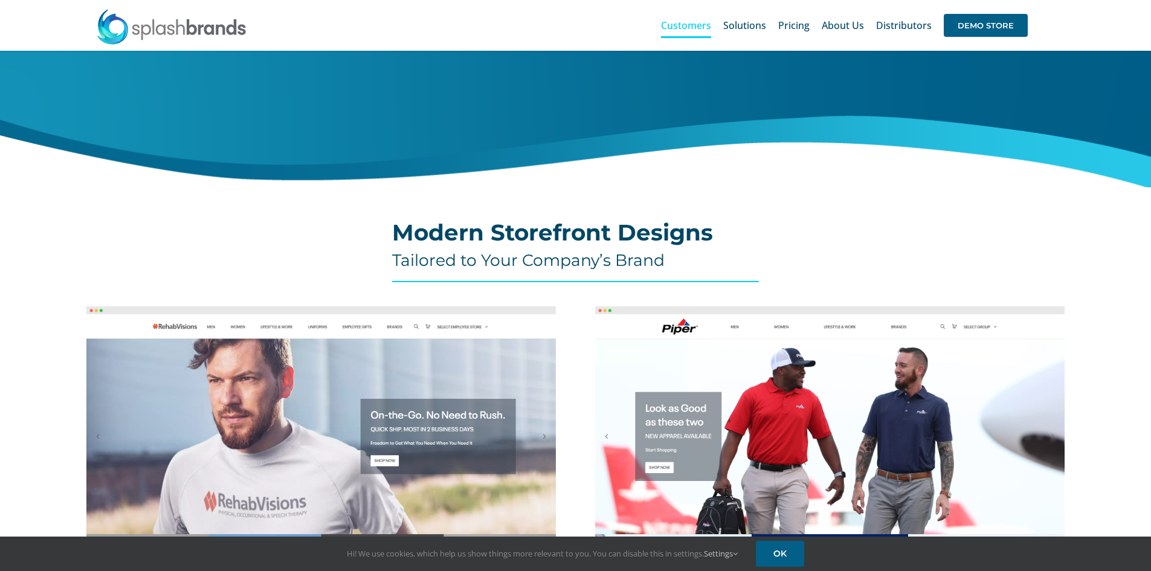
scroll to position [142, 0]
